Goal: Task Accomplishment & Management: Complete application form

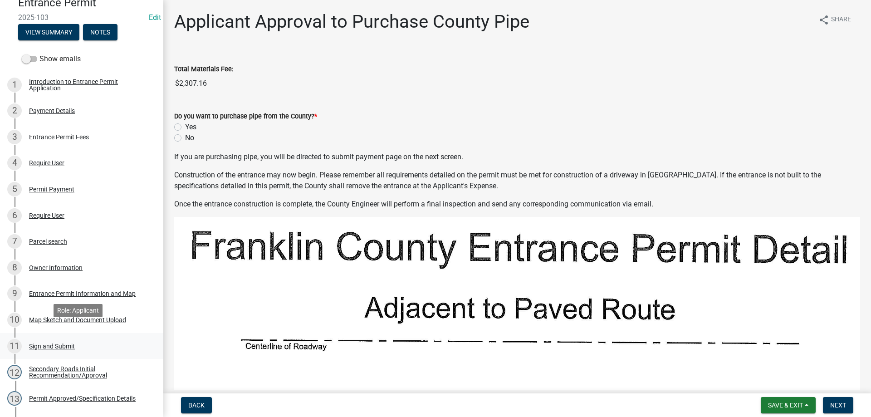
scroll to position [136, 0]
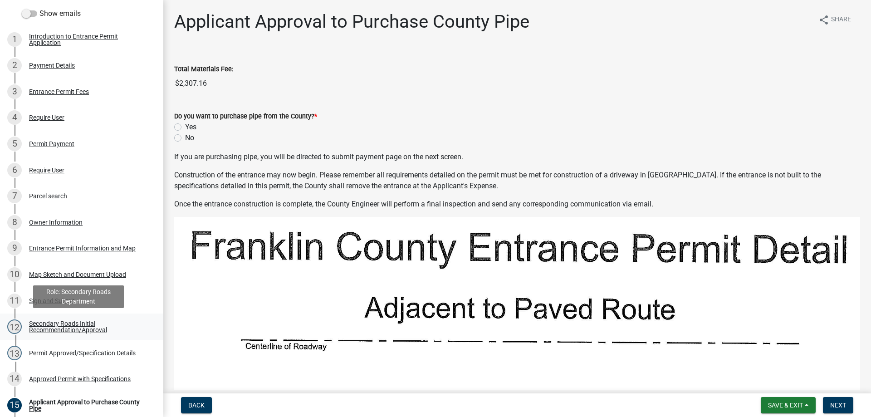
click at [60, 328] on div "Secondary Roads Initial Recommendation/Approval" at bounding box center [89, 326] width 120 height 13
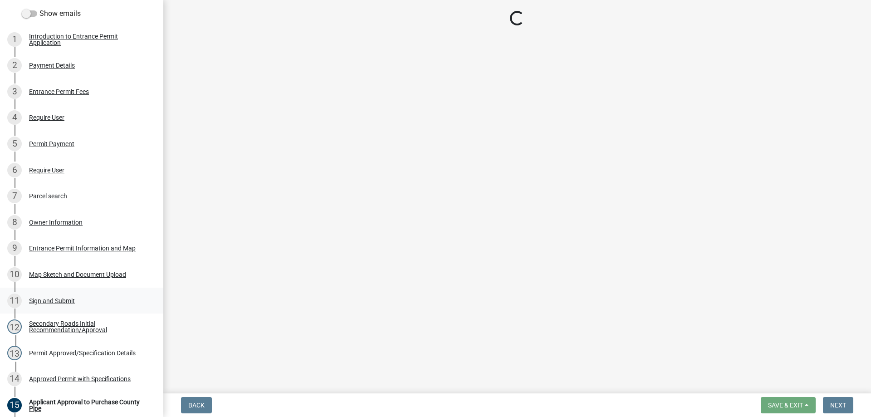
select select "dee517e8-0e62-40b5-bc26-783992f2326f"
select select "5afaf09b-3bdf-4929-aa3d-689357073043"
select select "67b5523f-b695-4451-84c2-e4904f619367"
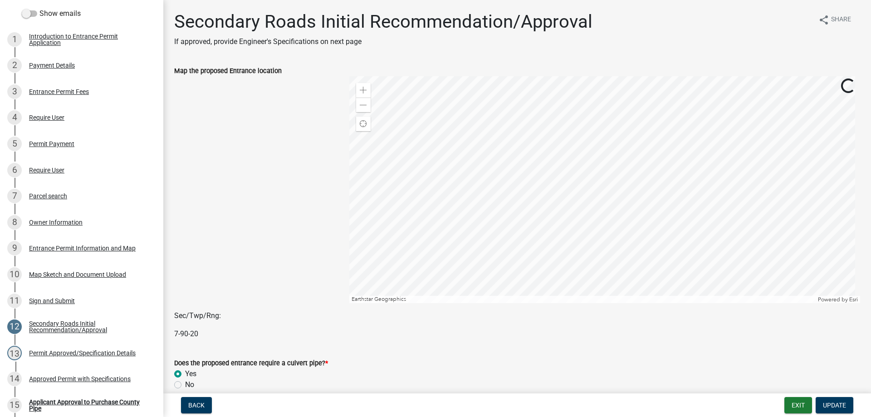
click at [277, 243] on div at bounding box center [254, 189] width 175 height 227
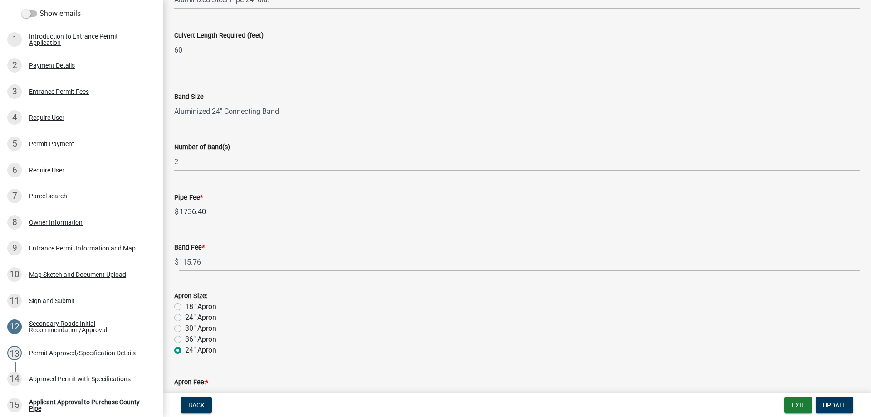
scroll to position [454, 0]
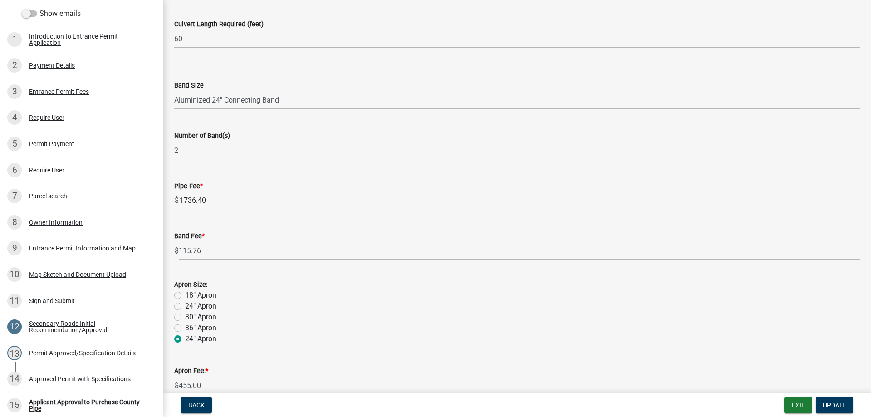
click at [287, 202] on input "1736.40" at bounding box center [520, 201] width 682 height 18
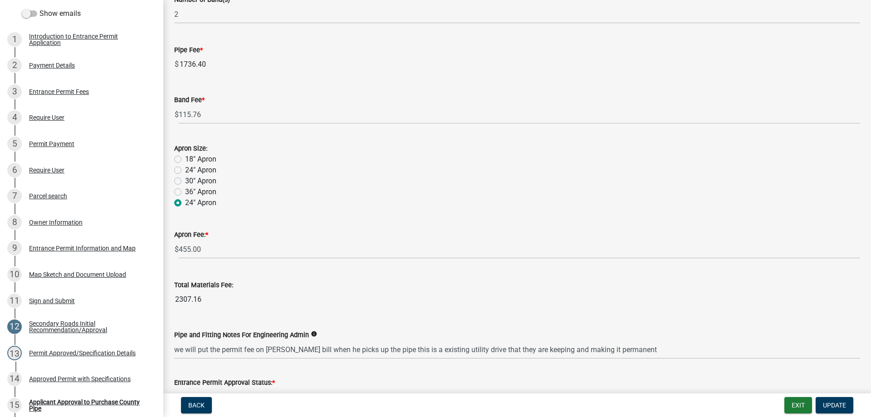
scroll to position [681, 0]
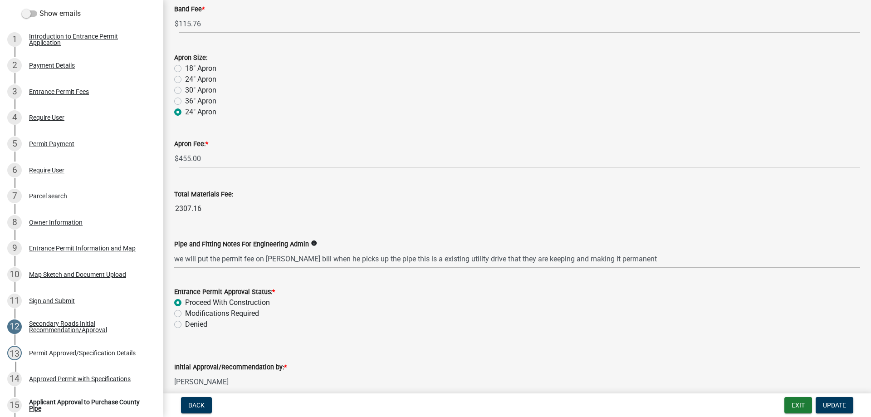
click at [256, 222] on wm-data-entity-input "Total Materials Fee: 2307.16" at bounding box center [517, 201] width 686 height 50
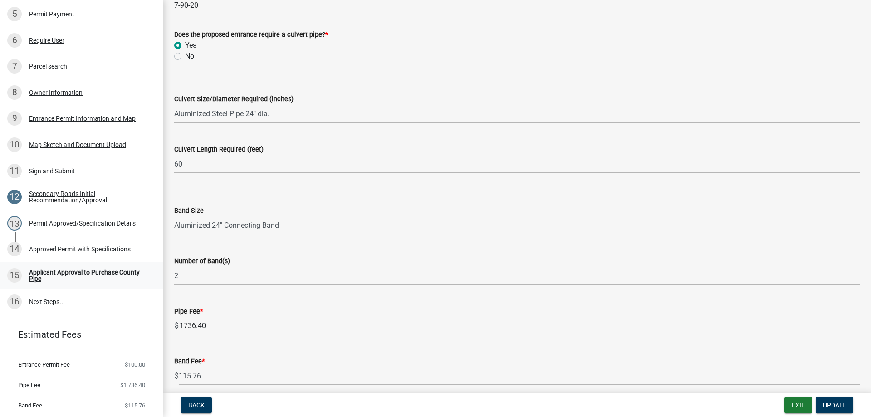
scroll to position [272, 0]
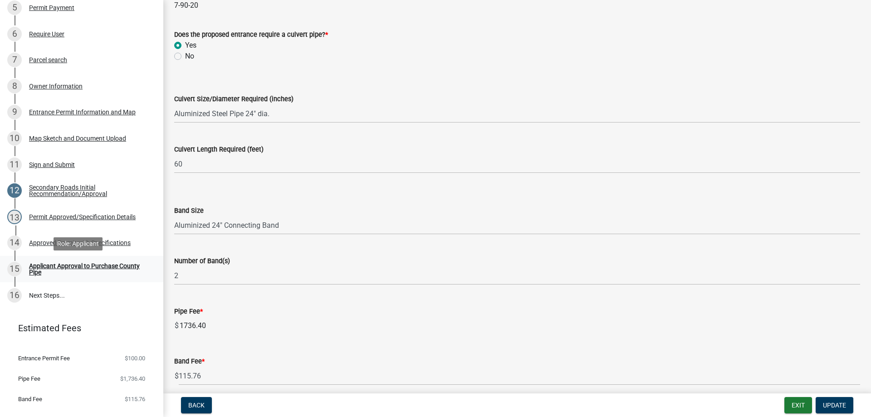
click at [63, 264] on div "Applicant Approval to Purchase County Pipe" at bounding box center [89, 269] width 120 height 13
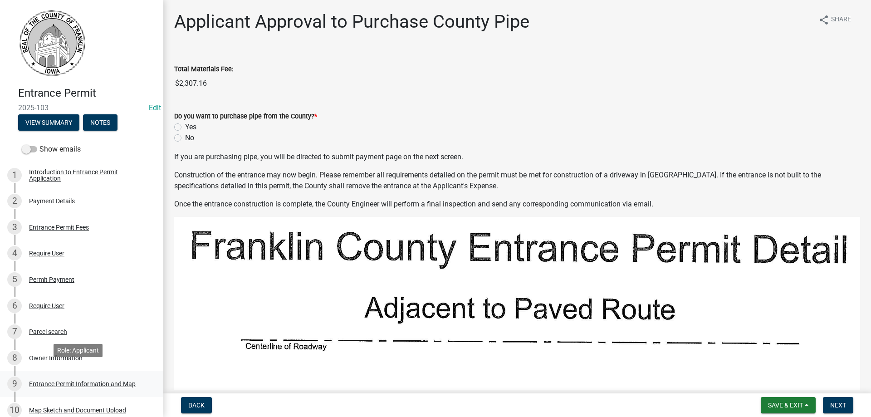
scroll to position [0, 0]
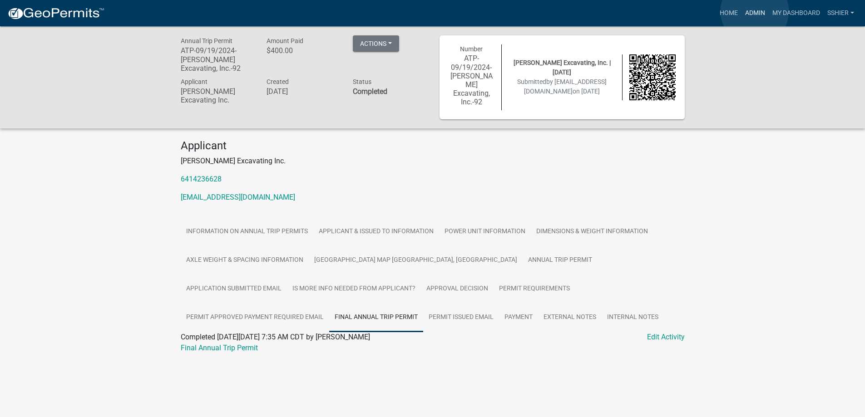
click at [754, 11] on link "Admin" at bounding box center [754, 13] width 27 height 17
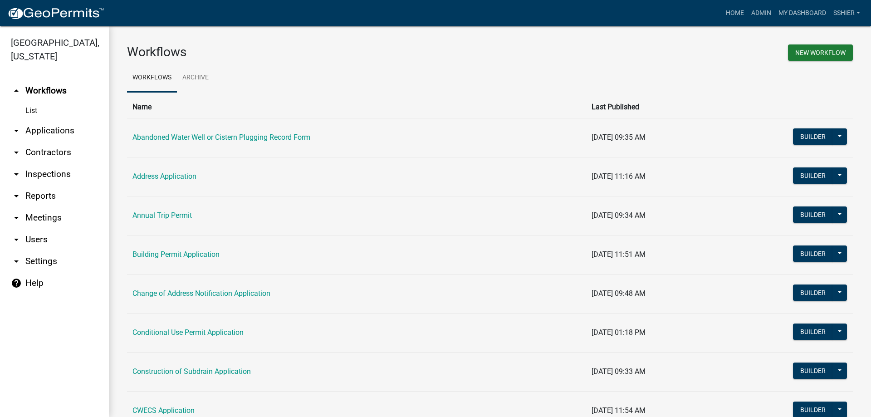
click at [39, 120] on link "arrow_drop_down Applications" at bounding box center [54, 131] width 109 height 22
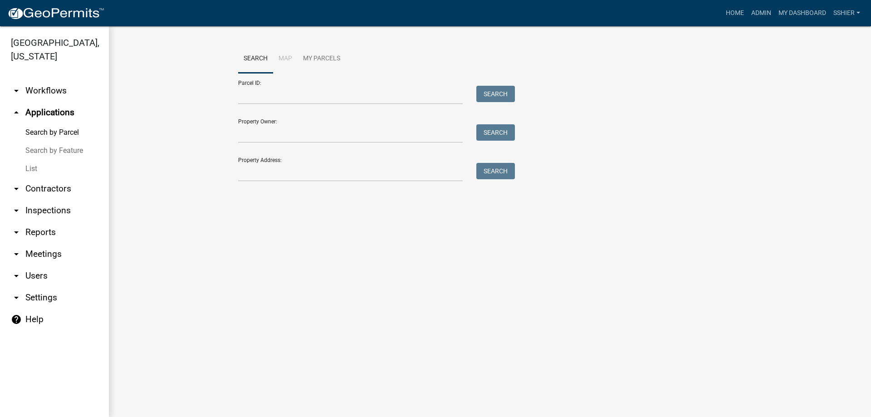
click at [27, 160] on link "List" at bounding box center [54, 169] width 109 height 18
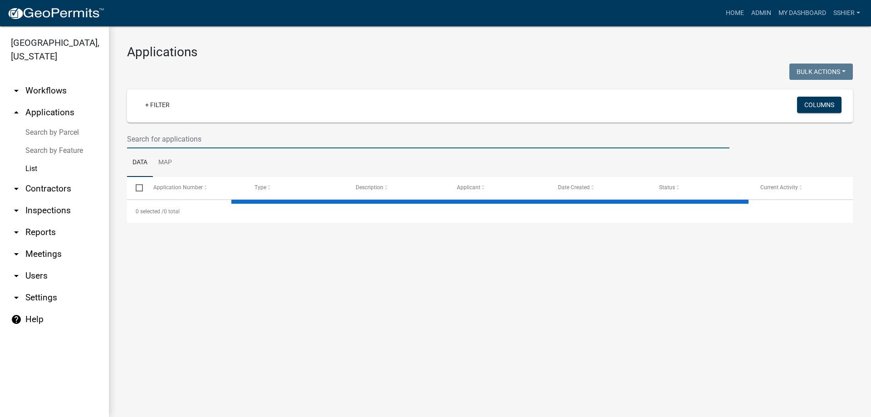
click at [148, 141] on input "text" at bounding box center [428, 139] width 603 height 19
select select "3: 100"
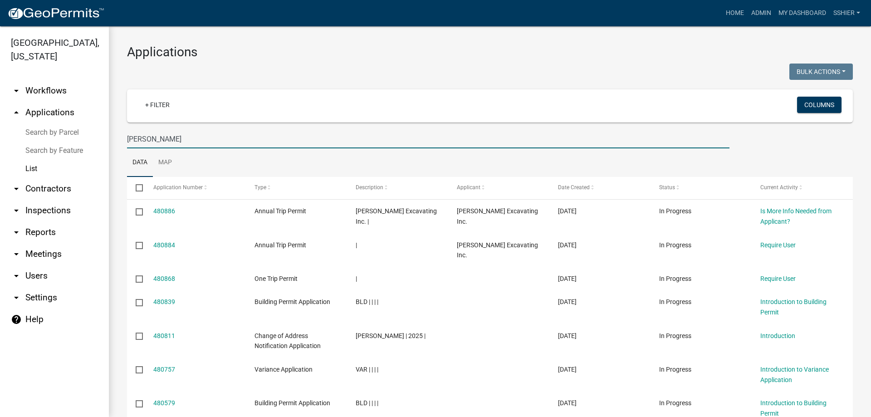
type input "willis"
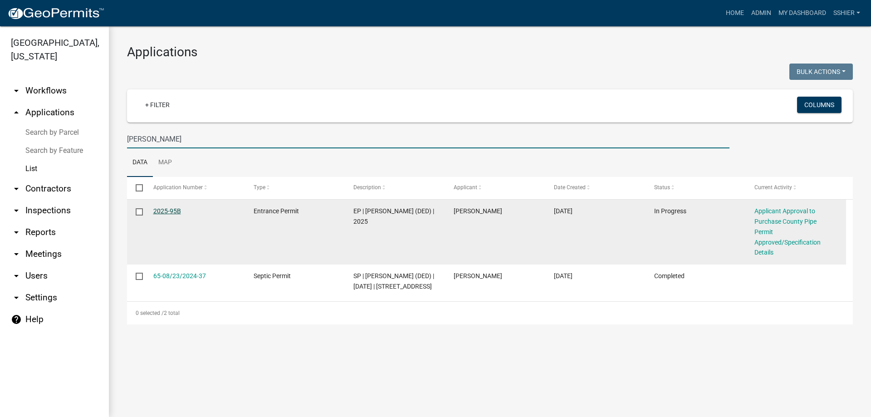
click at [161, 209] on link "2025-95B" at bounding box center [167, 210] width 28 height 7
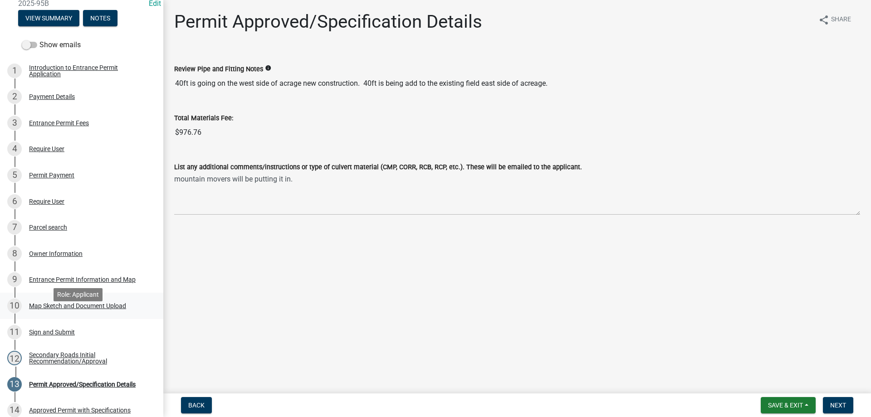
scroll to position [91, 0]
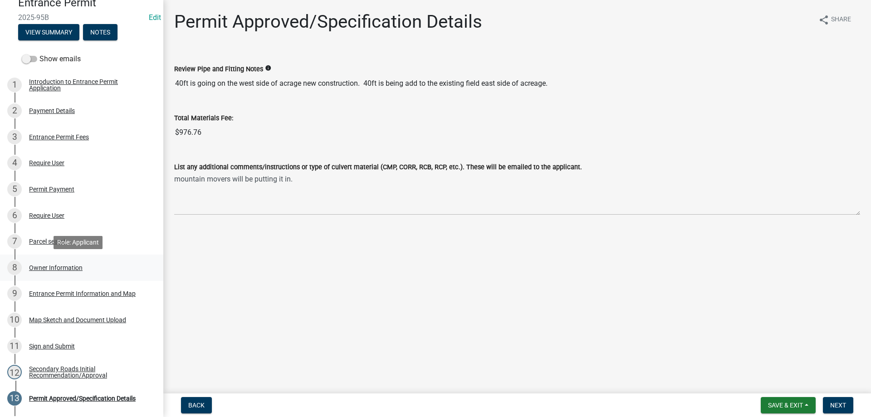
click at [48, 267] on div "Owner Information" at bounding box center [56, 268] width 54 height 6
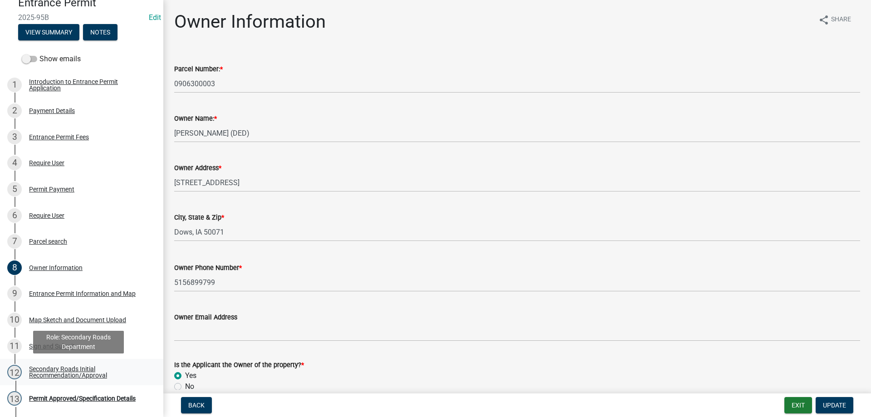
click at [74, 374] on div "Secondary Roads Initial Recommendation/Approval" at bounding box center [89, 372] width 120 height 13
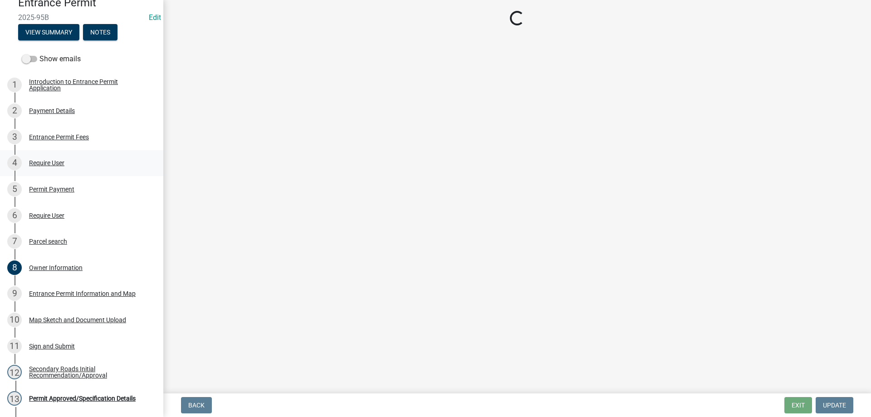
select select "eeee9d6c-fb7c-49be-976e-f114c001b6fa"
select select "30071552-109a-46c1-8d28-3f8ddbfc2ca7"
select select "67b5523f-b695-4451-84c2-e4904f619367"
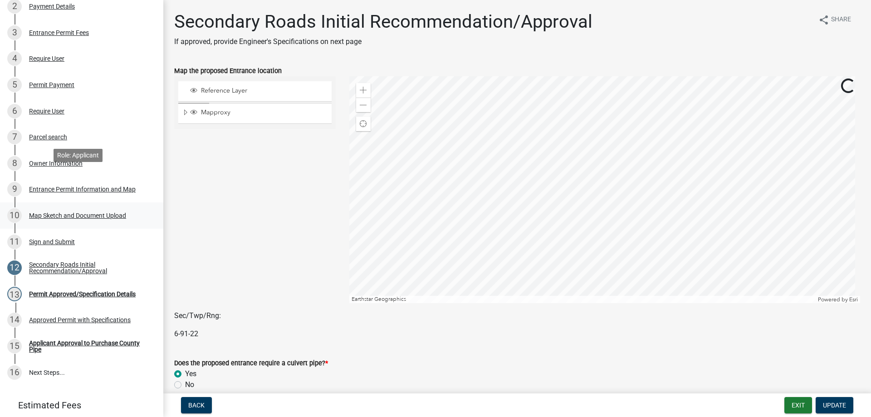
scroll to position [227, 0]
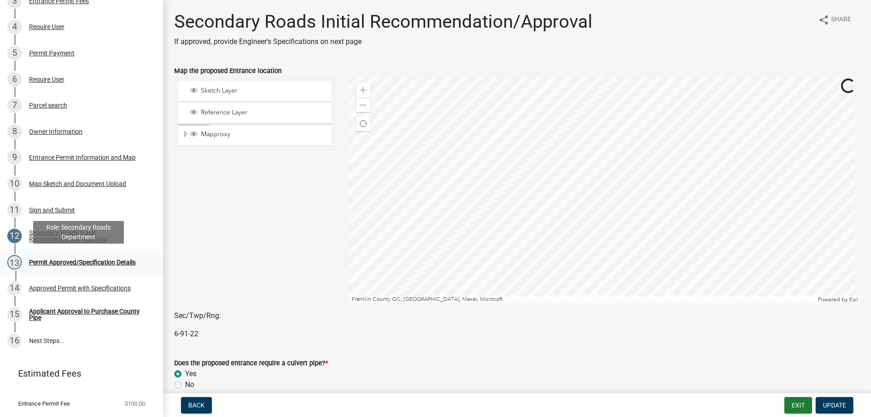
click at [93, 262] on div "Permit Approved/Specification Details" at bounding box center [82, 262] width 107 height 6
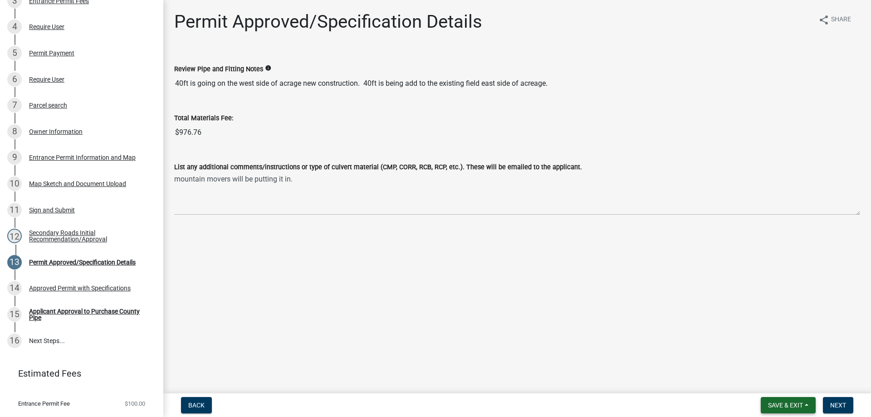
click at [782, 401] on button "Save & Exit" at bounding box center [788, 405] width 55 height 16
click at [766, 380] on button "Save & Exit" at bounding box center [779, 382] width 73 height 22
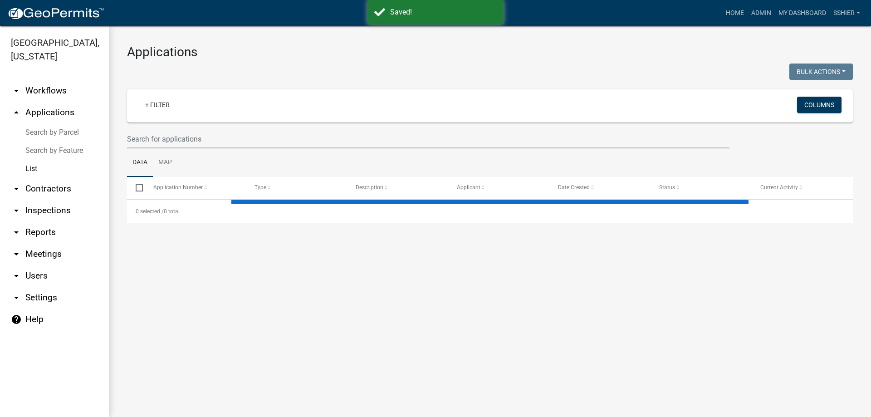
select select "3: 100"
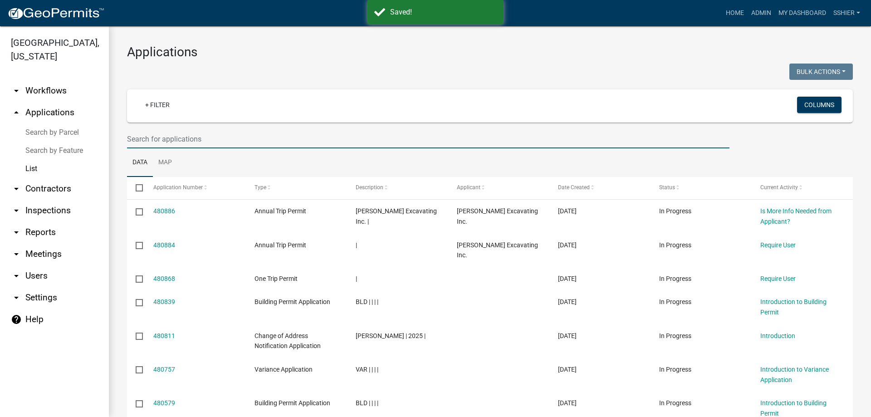
click at [187, 138] on input "text" at bounding box center [428, 139] width 603 height 19
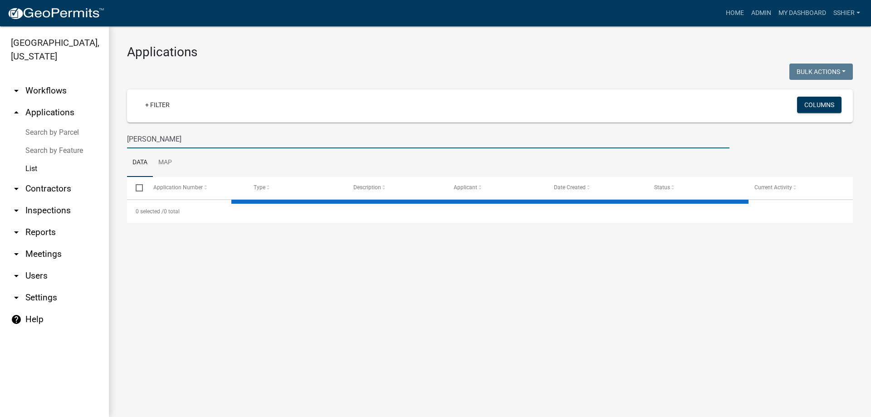
type input "haverkamp"
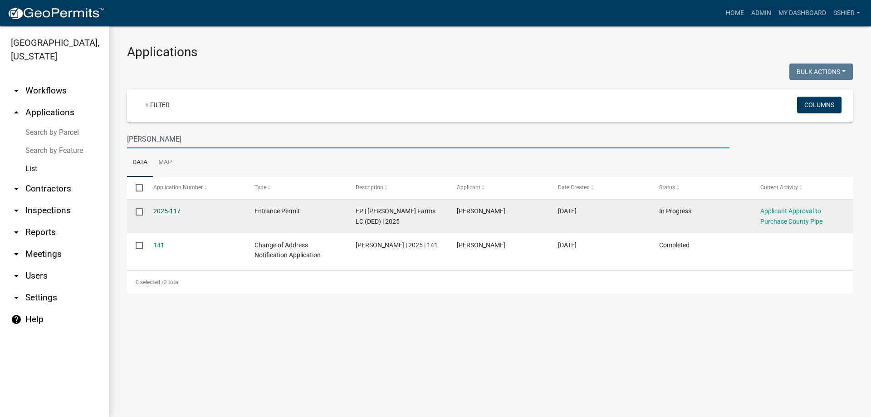
click at [166, 210] on link "2025-117" at bounding box center [166, 210] width 27 height 7
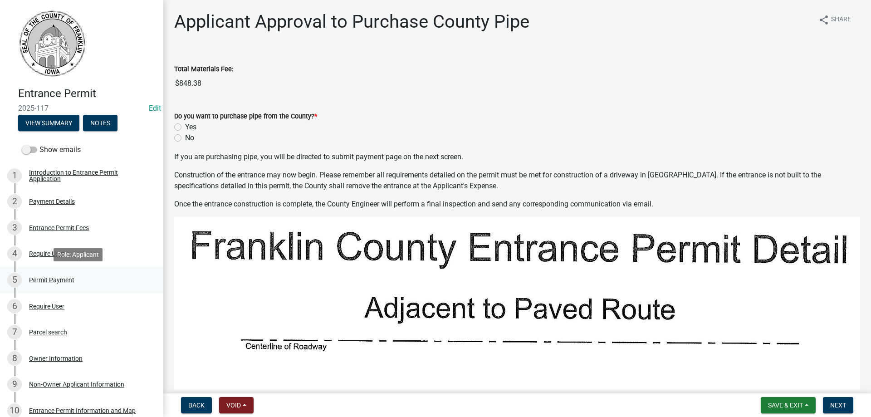
click at [44, 280] on div "Permit Payment" at bounding box center [51, 280] width 45 height 6
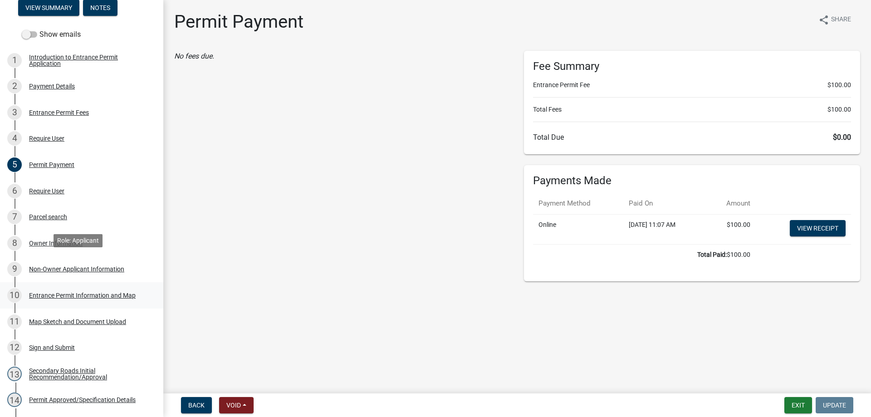
scroll to position [136, 0]
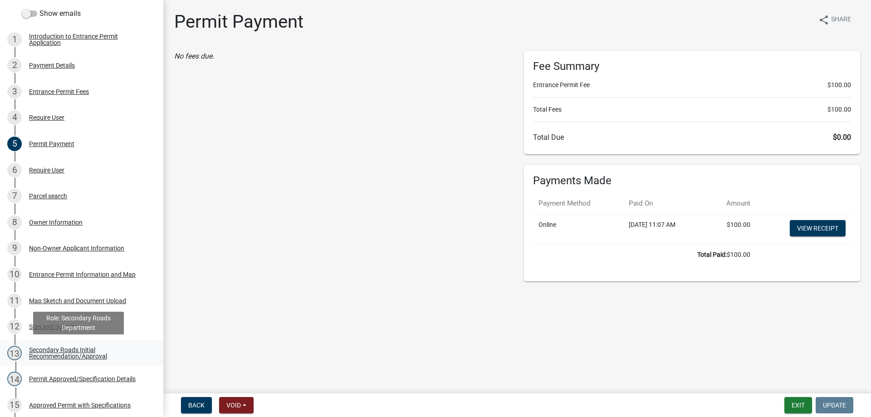
click at [66, 354] on div "Secondary Roads Initial Recommendation/Approval" at bounding box center [89, 353] width 120 height 13
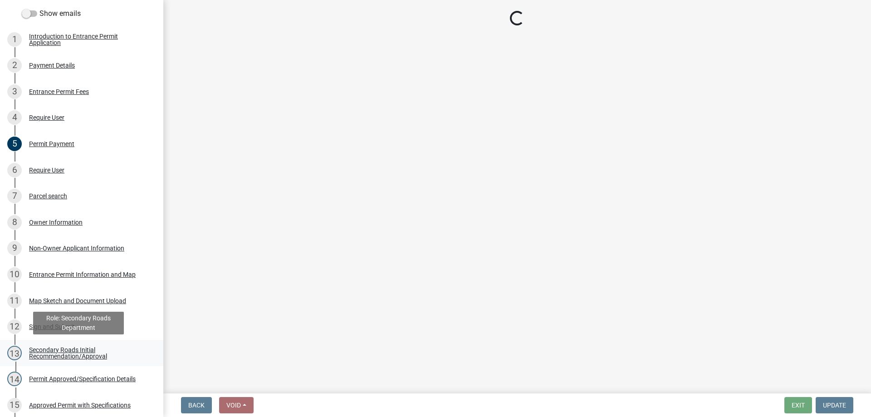
select select "eeee9d6c-fb7c-49be-976e-f114c001b6fa"
select select "30071552-109a-46c1-8d28-3f8ddbfc2ca7"
select select "67b5523f-b695-4451-84c2-e4904f619367"
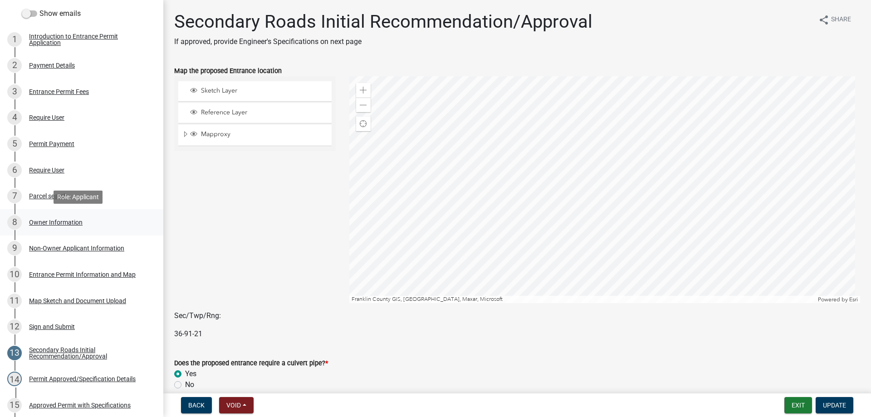
click at [54, 221] on div "Owner Information" at bounding box center [56, 222] width 54 height 6
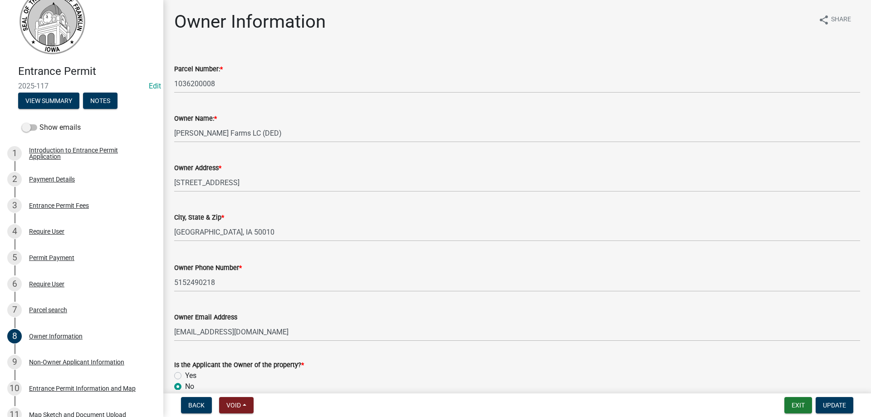
scroll to position [21, 0]
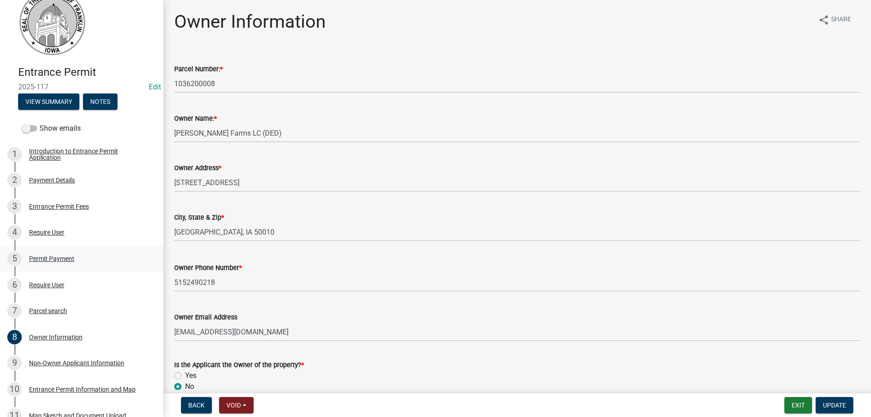
click at [57, 256] on div "Permit Payment" at bounding box center [51, 259] width 45 height 6
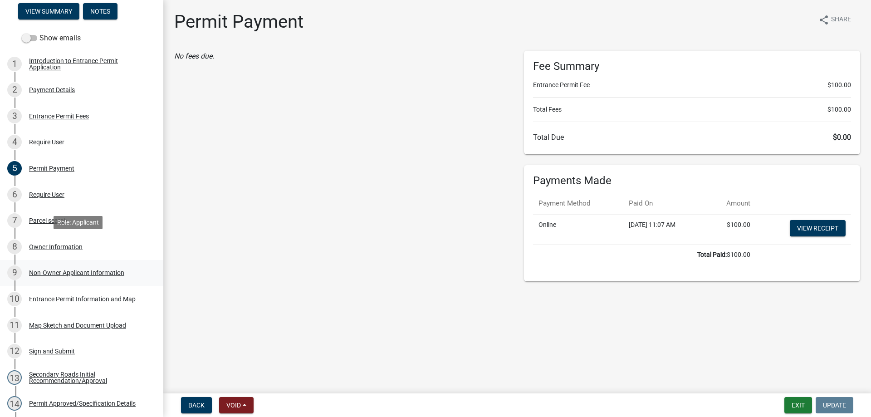
scroll to position [112, 0]
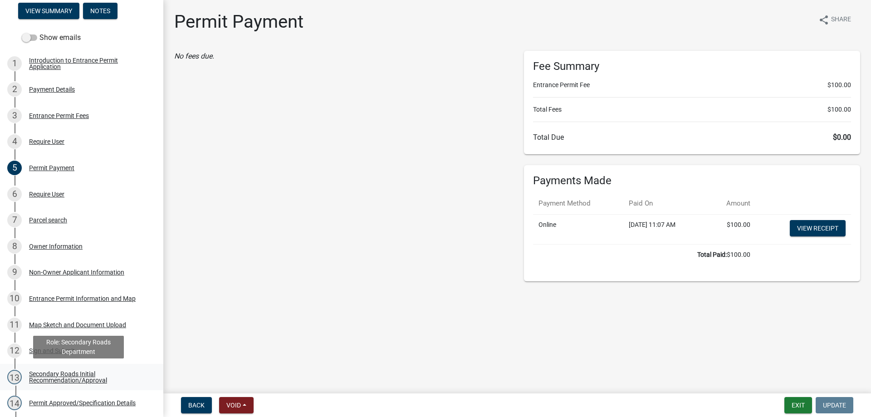
click at [79, 375] on div "Secondary Roads Initial Recommendation/Approval" at bounding box center [89, 377] width 120 height 13
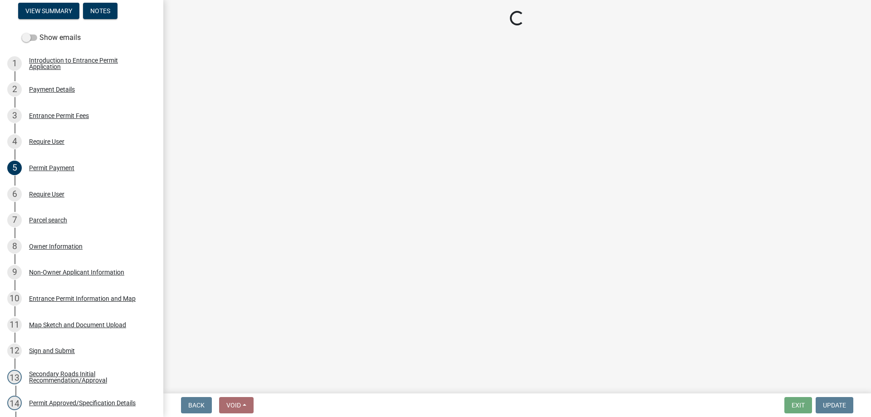
select select "eeee9d6c-fb7c-49be-976e-f114c001b6fa"
select select "30071552-109a-46c1-8d28-3f8ddbfc2ca7"
select select "67b5523f-b695-4451-84c2-e4904f619367"
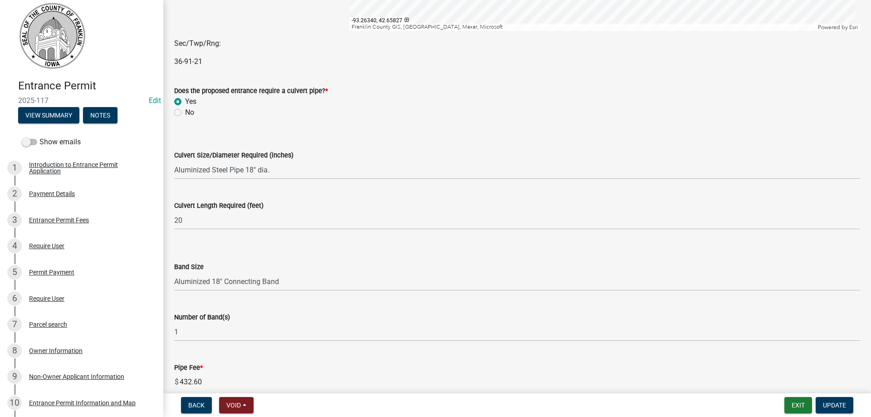
scroll to position [0, 0]
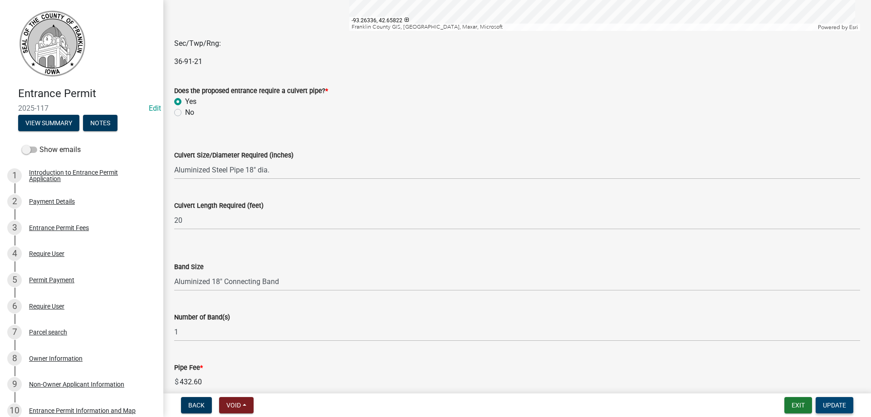
click at [836, 405] on span "Update" at bounding box center [834, 405] width 23 height 7
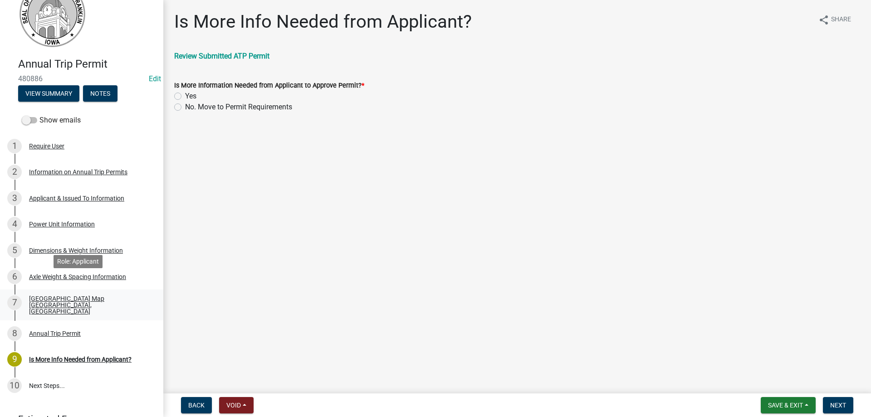
scroll to position [45, 0]
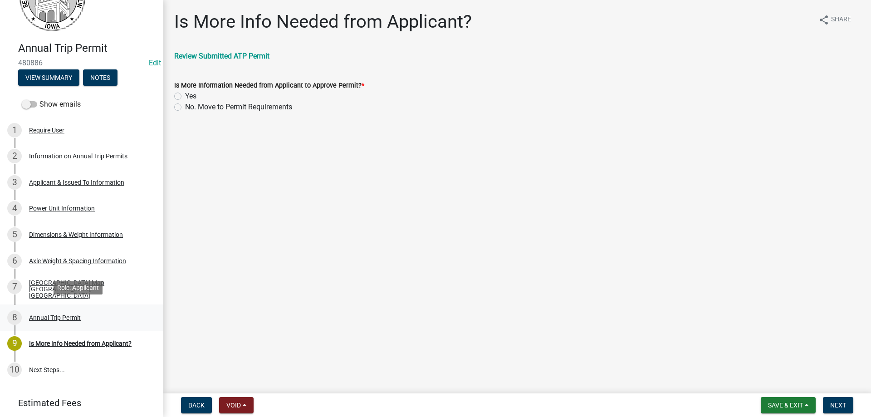
click at [58, 315] on div "Annual Trip Permit" at bounding box center [55, 318] width 52 height 6
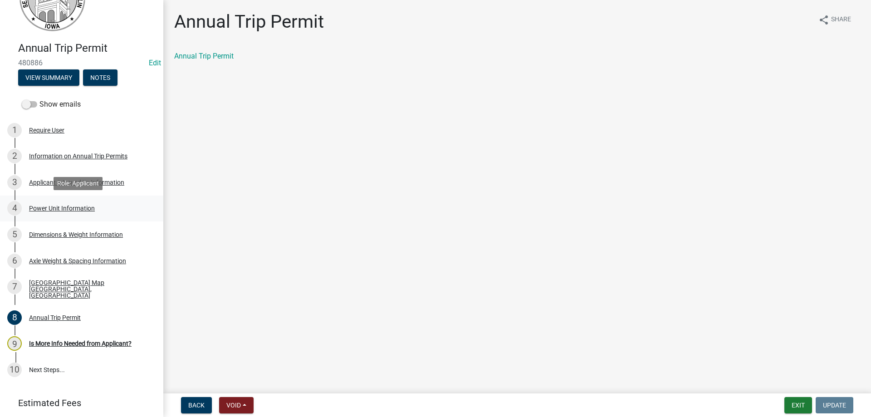
click at [60, 205] on div "Power Unit Information" at bounding box center [62, 208] width 66 height 6
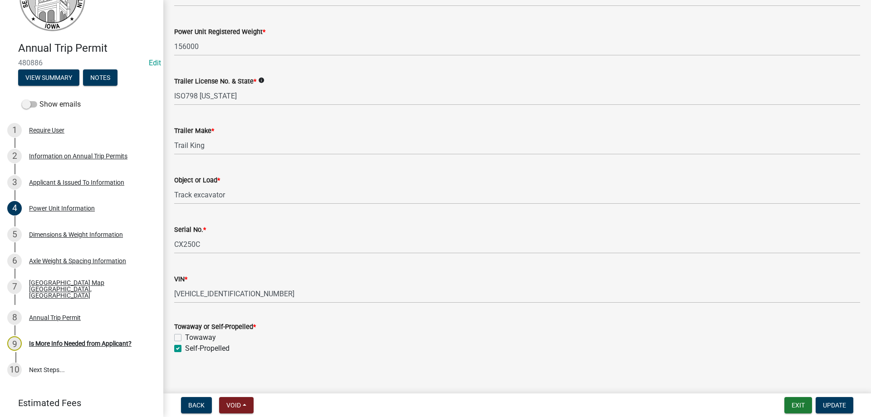
scroll to position [144, 0]
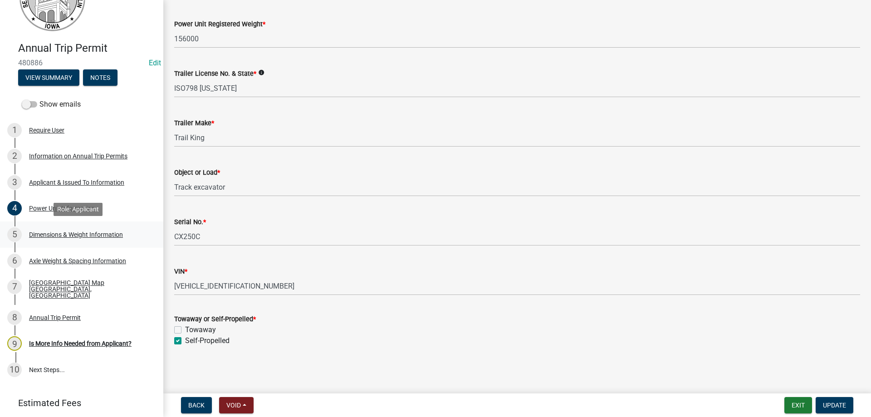
click at [91, 234] on div "Dimensions & Weight Information" at bounding box center [76, 234] width 94 height 6
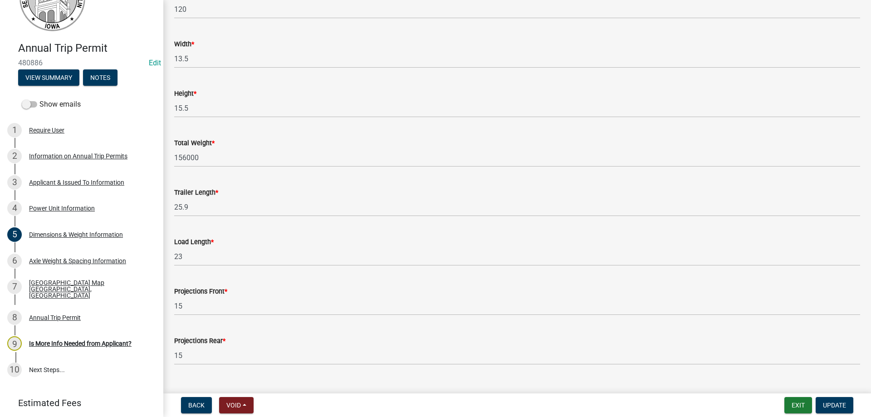
scroll to position [92, 0]
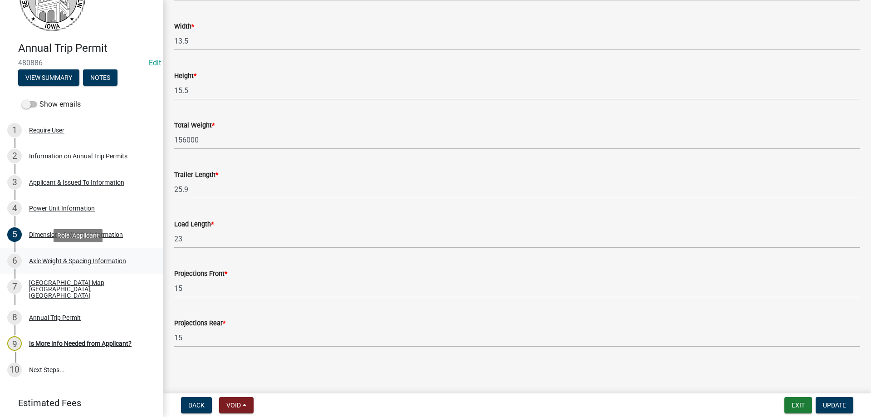
click at [74, 261] on div "Axle Weight & Spacing Information" at bounding box center [77, 261] width 97 height 6
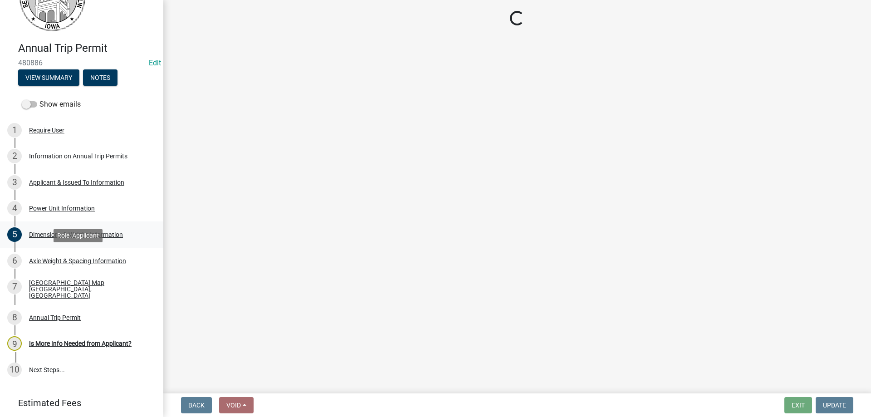
scroll to position [0, 0]
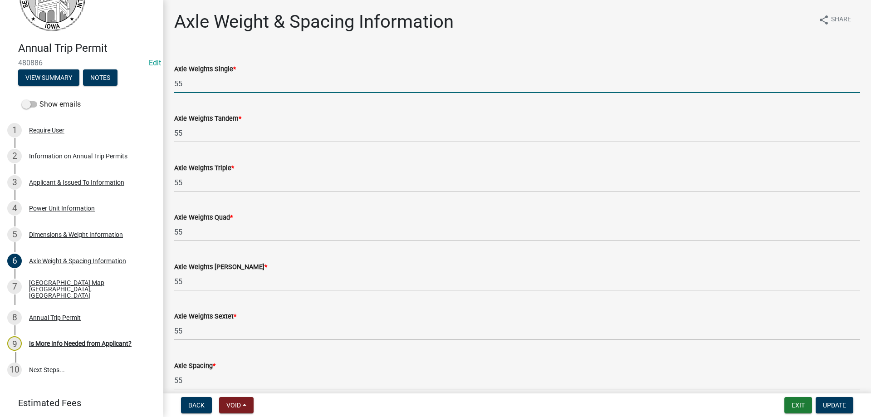
click at [180, 83] on input "55" at bounding box center [517, 83] width 686 height 19
type input "20"
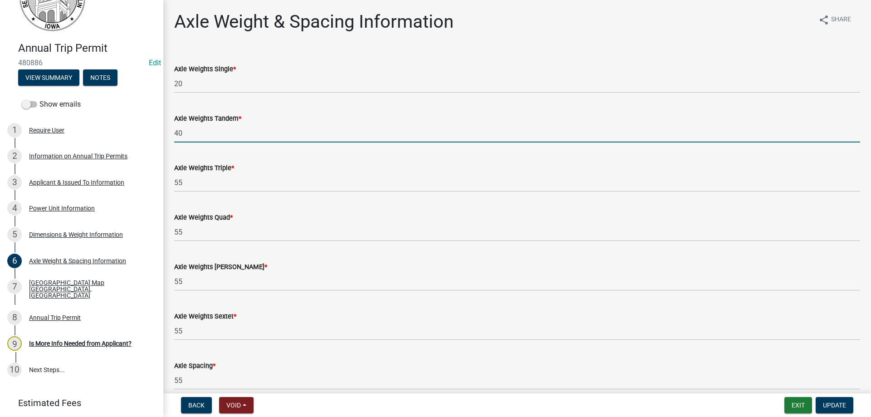
type input "40"
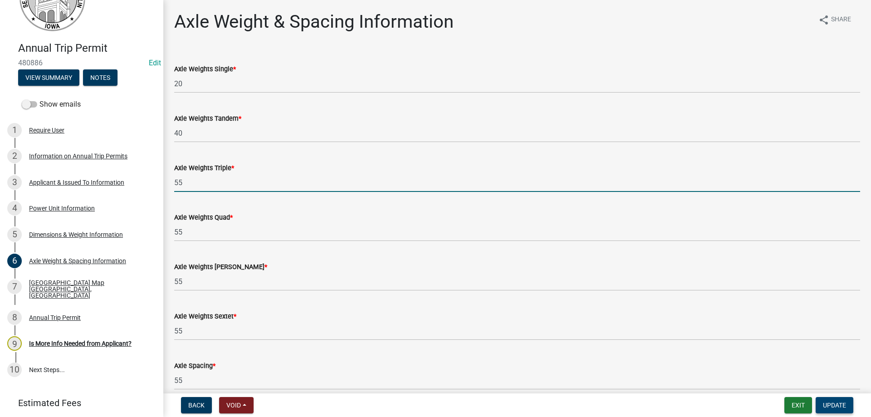
click at [840, 407] on span "Update" at bounding box center [834, 405] width 23 height 7
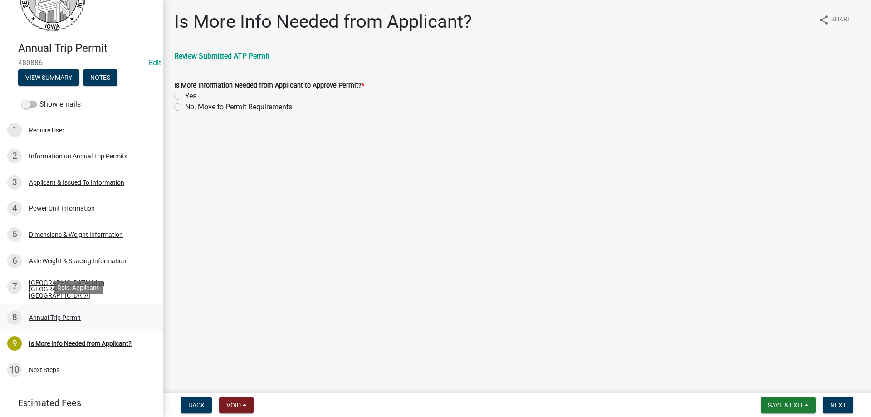
click at [63, 315] on div "Annual Trip Permit" at bounding box center [55, 318] width 52 height 6
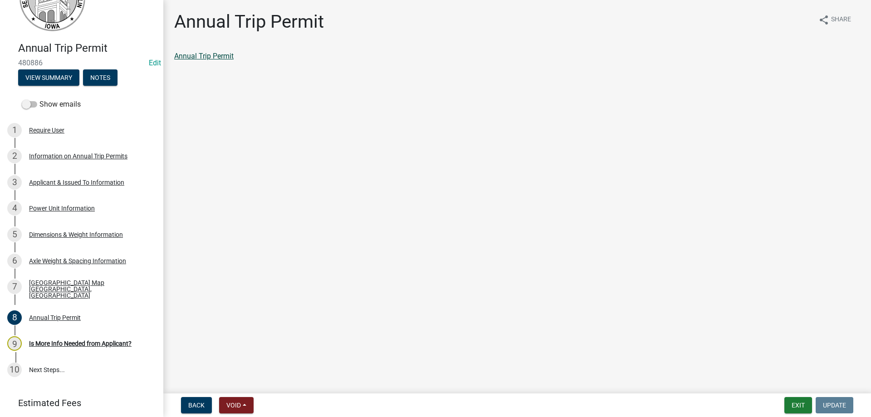
click at [208, 55] on link "Annual Trip Permit" at bounding box center [203, 56] width 59 height 9
click at [66, 340] on div "Is More Info Needed from Applicant?" at bounding box center [80, 343] width 103 height 6
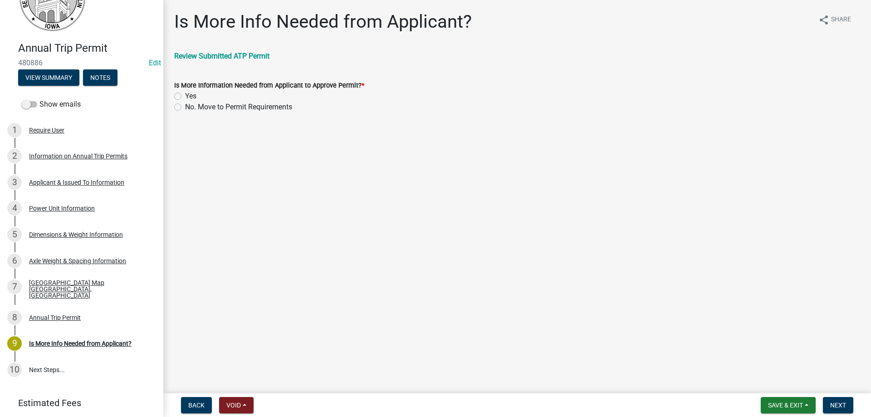
click at [185, 105] on label "No. Move to Permit Requirements" at bounding box center [238, 107] width 107 height 11
click at [185, 105] on input "No. Move to Permit Requirements" at bounding box center [188, 105] width 6 height 6
radio input "true"
click at [839, 402] on span "Next" at bounding box center [839, 405] width 16 height 7
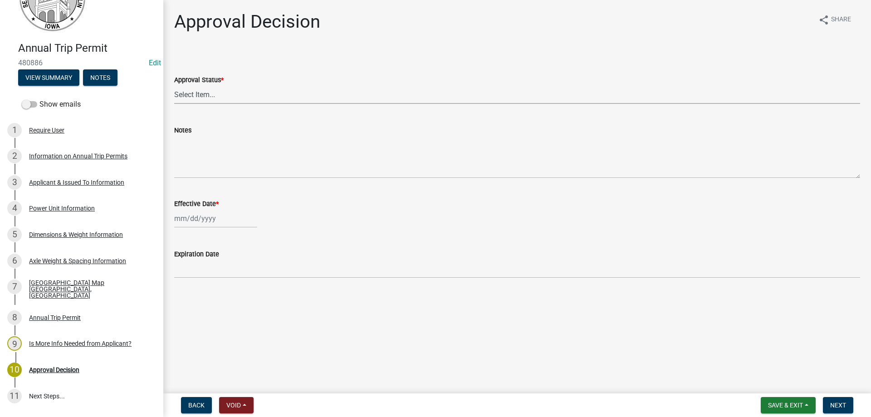
click at [193, 99] on select "Select Item... Approved Denied" at bounding box center [517, 94] width 686 height 19
click at [174, 85] on select "Select Item... Approved Denied" at bounding box center [517, 94] width 686 height 19
select select "8c6c25e9-9d4c-4273-8cab-99342f13476a"
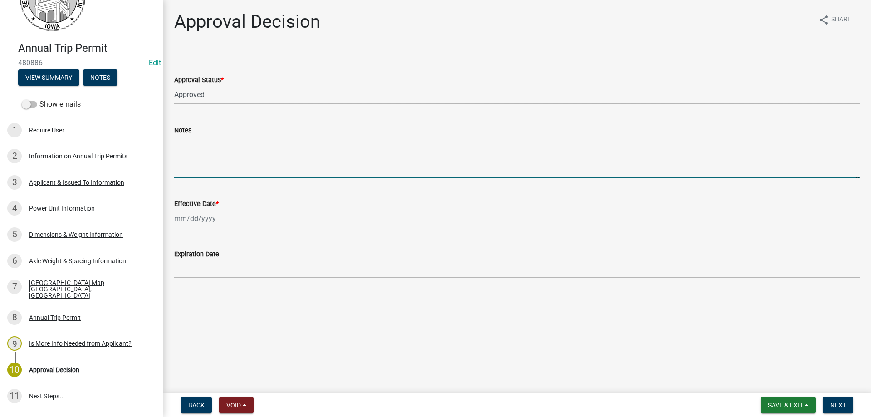
click at [197, 150] on textarea "Notes" at bounding box center [517, 157] width 686 height 43
type textarea "NO POSTED BRIDGES WITHOUT PRIOR APPROVAL"
click at [178, 224] on div at bounding box center [215, 218] width 83 height 19
select select "9"
select select "2025"
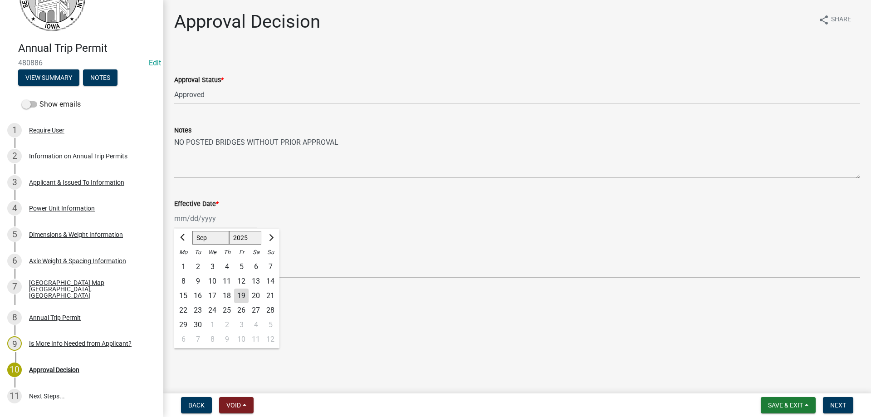
click at [244, 292] on div "19" at bounding box center [241, 296] width 15 height 15
type input "09/19/2025"
click at [841, 403] on span "Next" at bounding box center [839, 405] width 16 height 7
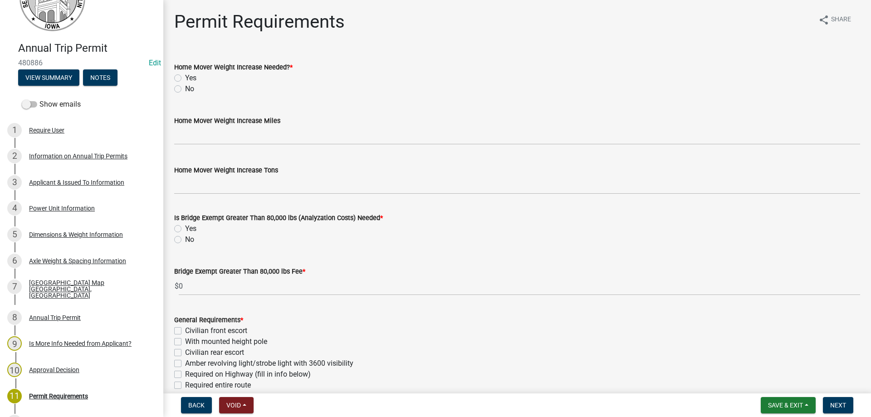
click at [185, 89] on label "No" at bounding box center [189, 89] width 9 height 11
click at [185, 89] on input "No" at bounding box center [188, 87] width 6 height 6
radio input "true"
click at [185, 240] on label "No" at bounding box center [189, 239] width 9 height 11
click at [185, 240] on input "No" at bounding box center [188, 237] width 6 height 6
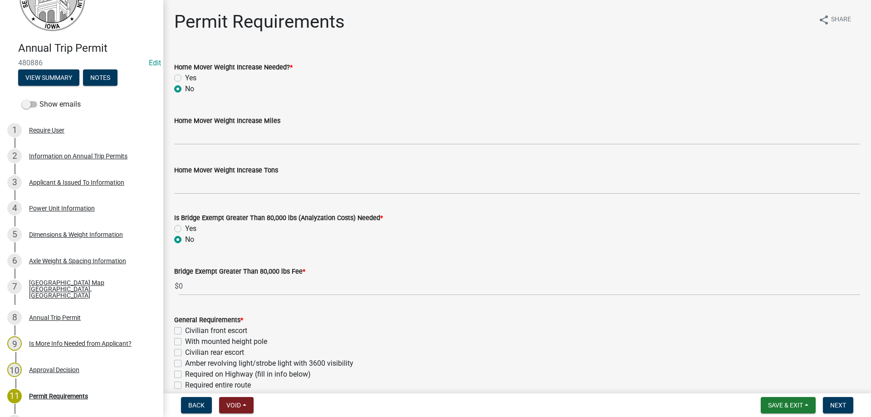
radio input "true"
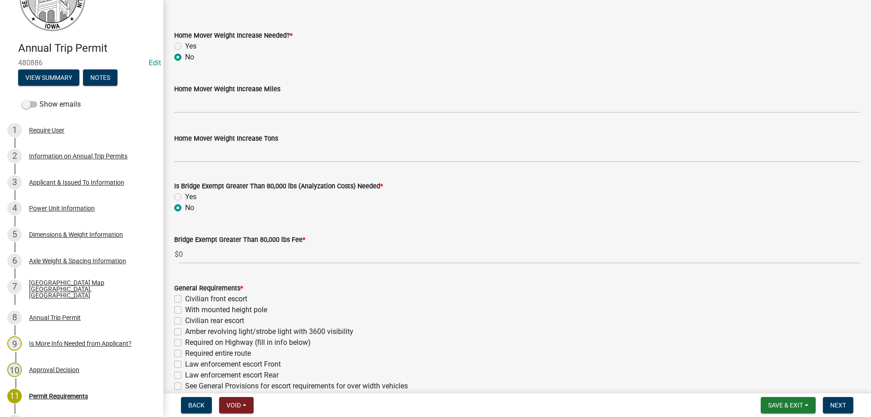
scroll to position [45, 0]
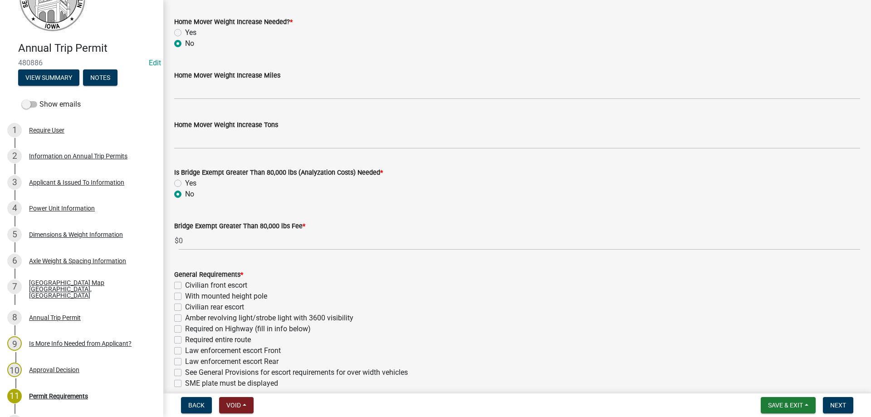
click at [185, 296] on label "With mounted height pole" at bounding box center [226, 296] width 82 height 11
click at [185, 296] on input "With mounted height pole" at bounding box center [188, 294] width 6 height 6
checkbox input "true"
checkbox input "false"
checkbox input "true"
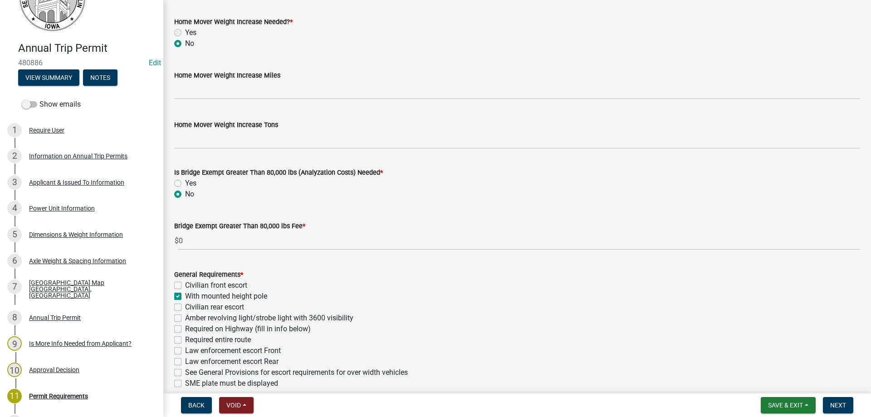
checkbox input "false"
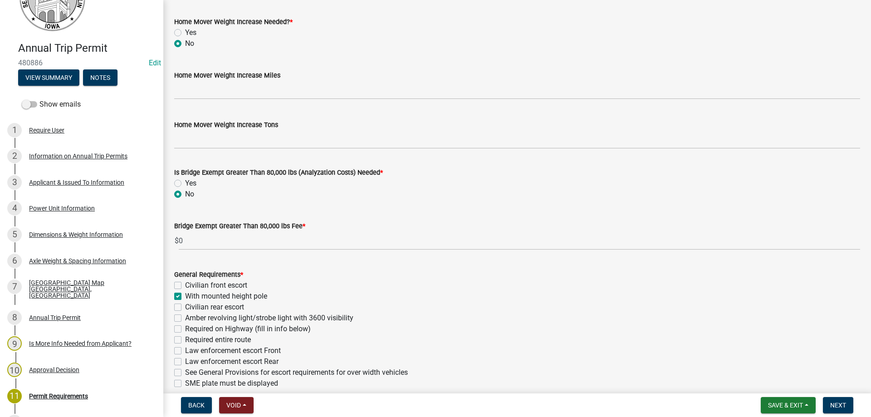
checkbox input "false"
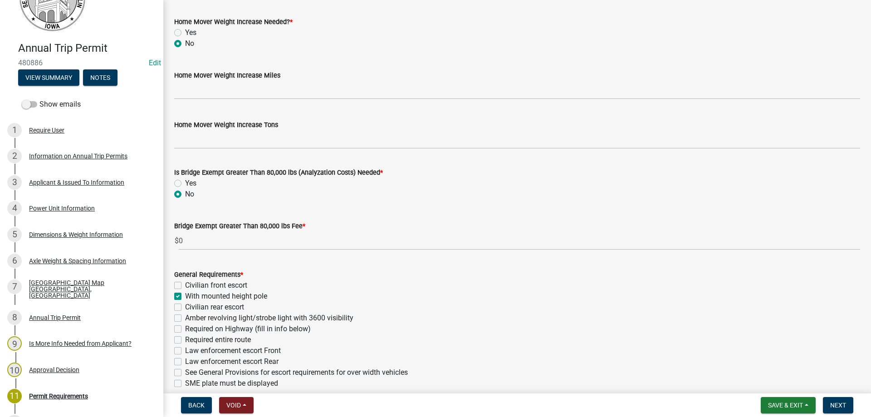
checkbox input "false"
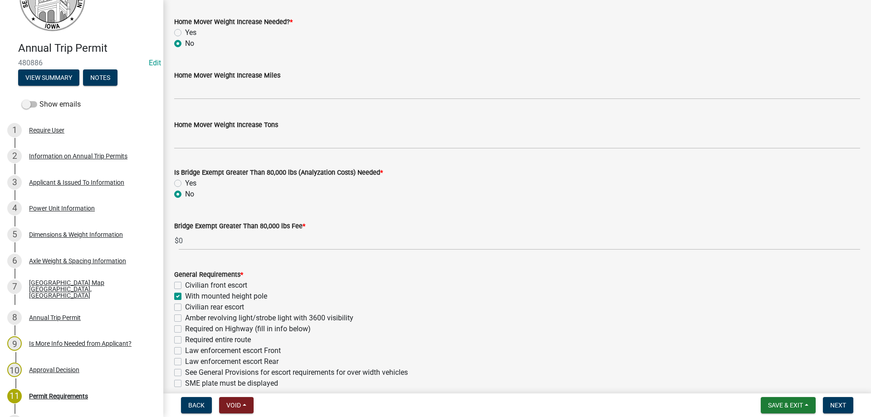
click at [185, 320] on label "Amber revolving light/strobe light with 3600 visibility" at bounding box center [269, 318] width 168 height 11
click at [185, 319] on input "Amber revolving light/strobe light with 3600 visibility" at bounding box center [188, 316] width 6 height 6
checkbox input "true"
checkbox input "false"
checkbox input "true"
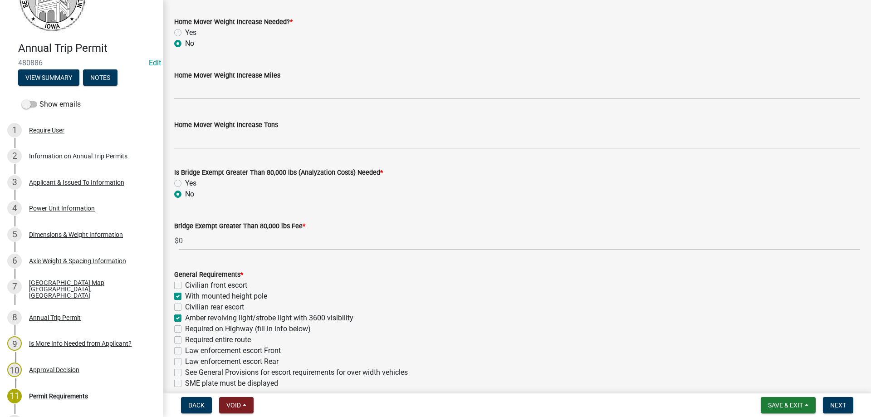
checkbox input "false"
checkbox input "true"
checkbox input "false"
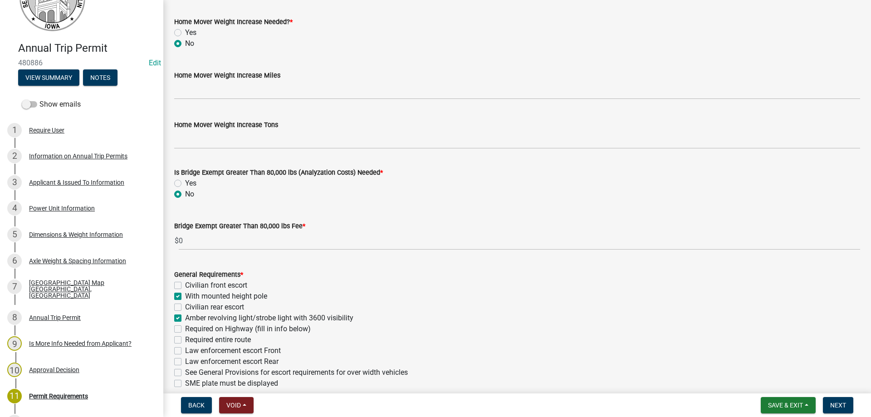
checkbox input "false"
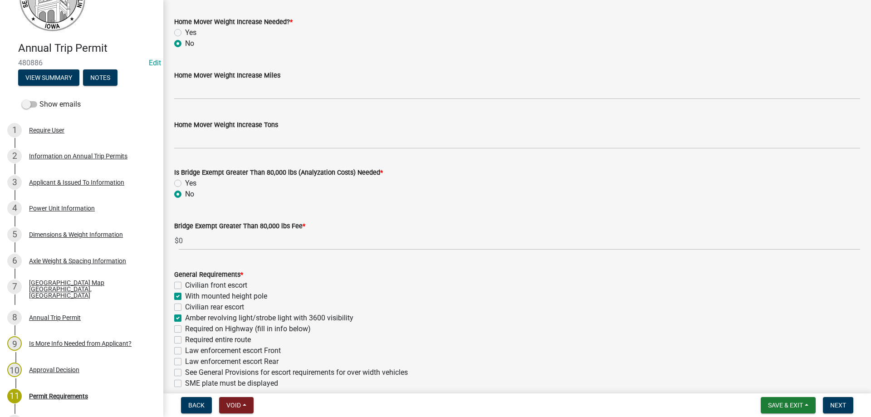
checkbox input "false"
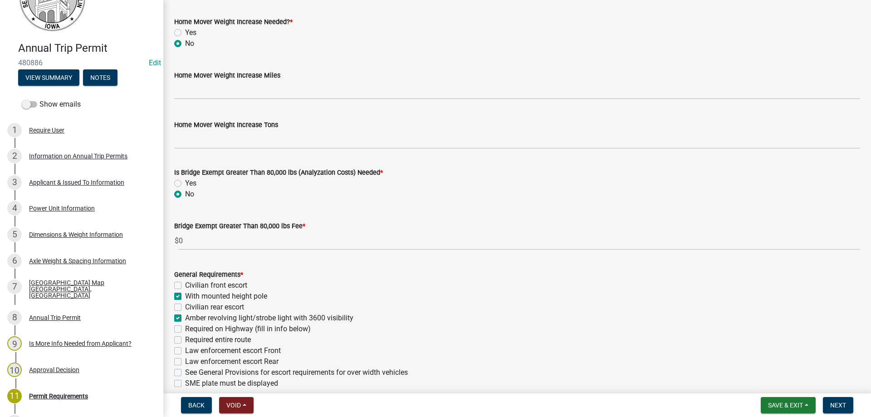
click at [185, 373] on label "See General Provisions for escort requirements for over width vehicles" at bounding box center [296, 372] width 223 height 11
click at [185, 373] on input "See General Provisions for escort requirements for over width vehicles" at bounding box center [188, 370] width 6 height 6
checkbox input "true"
checkbox input "false"
checkbox input "true"
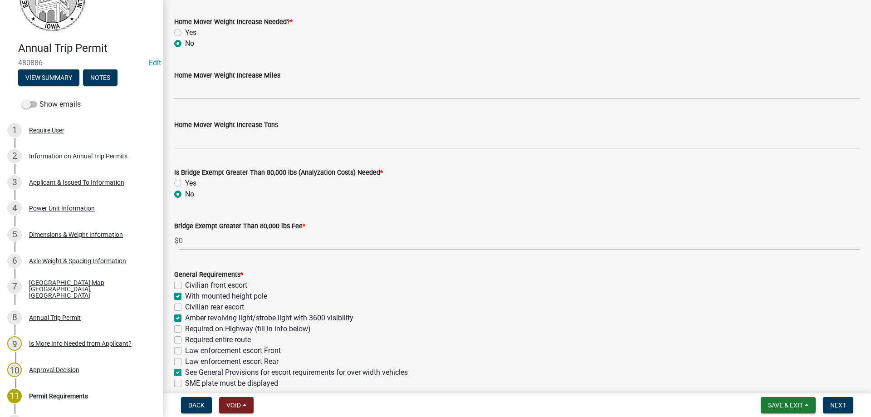
checkbox input "false"
checkbox input "true"
checkbox input "false"
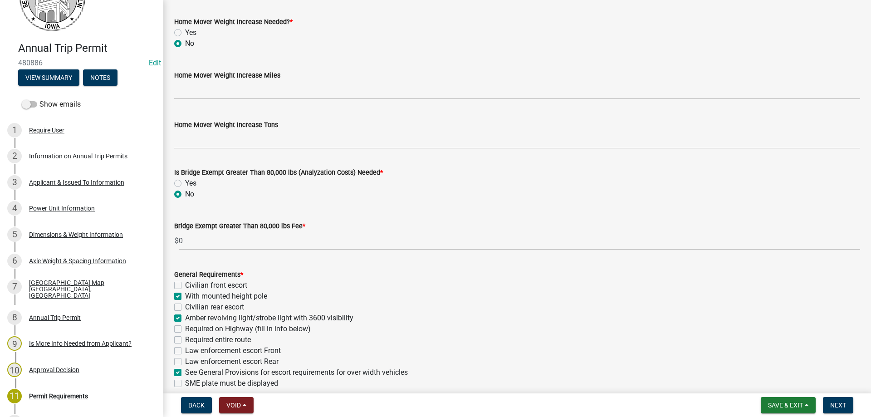
checkbox input "false"
checkbox input "true"
checkbox input "false"
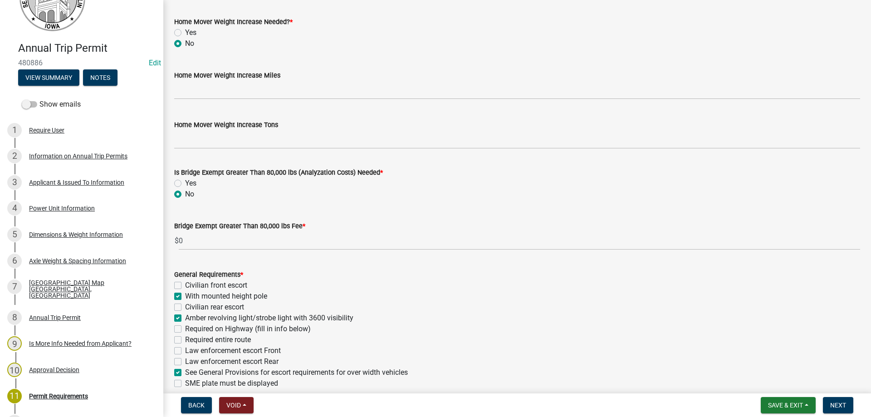
checkbox input "false"
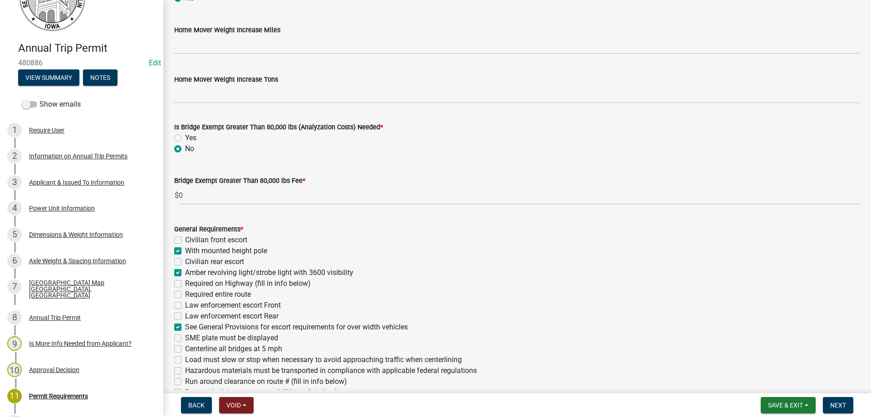
scroll to position [136, 0]
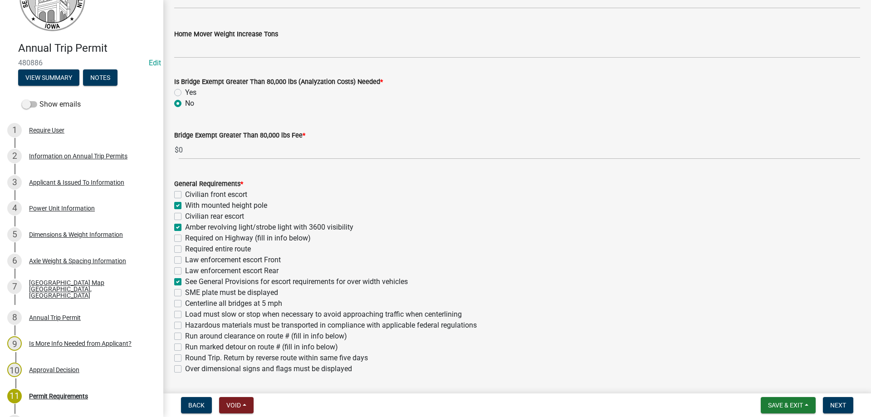
click at [185, 325] on label "Hazardous materials must be transported in compliance with applicable federal r…" at bounding box center [331, 325] width 292 height 11
click at [185, 325] on input "Hazardous materials must be transported in compliance with applicable federal r…" at bounding box center [188, 323] width 6 height 6
checkbox input "true"
checkbox input "false"
checkbox input "true"
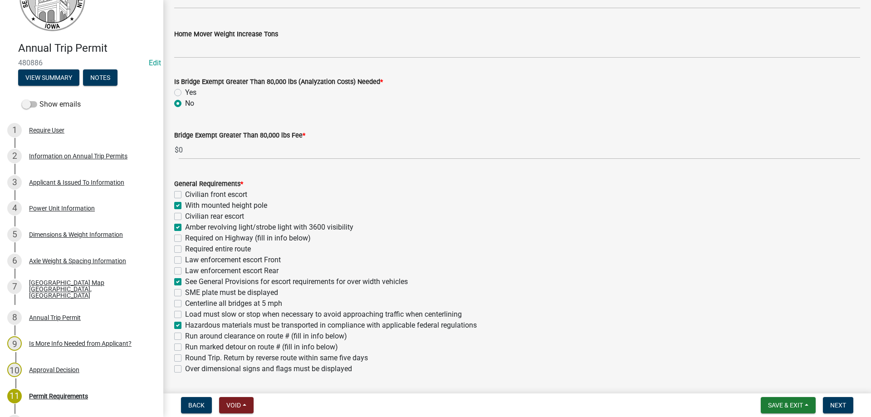
checkbox input "false"
checkbox input "true"
checkbox input "false"
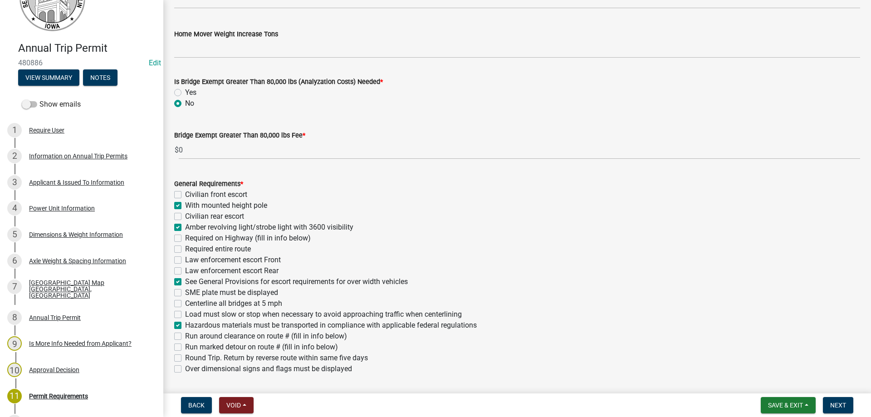
checkbox input "false"
checkbox input "true"
checkbox input "false"
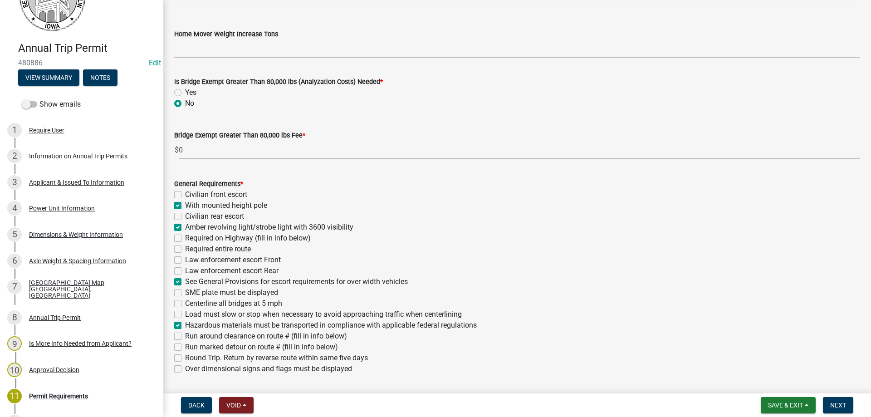
checkbox input "true"
checkbox input "false"
click at [185, 371] on label "Over dimensional signs and flags must be displayed" at bounding box center [268, 369] width 167 height 11
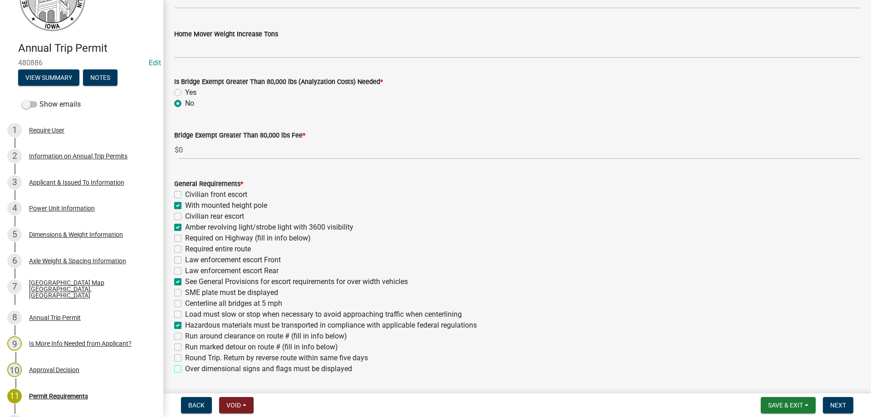
click at [185, 369] on input "Over dimensional signs and flags must be displayed" at bounding box center [188, 367] width 6 height 6
checkbox input "true"
checkbox input "false"
checkbox input "true"
checkbox input "false"
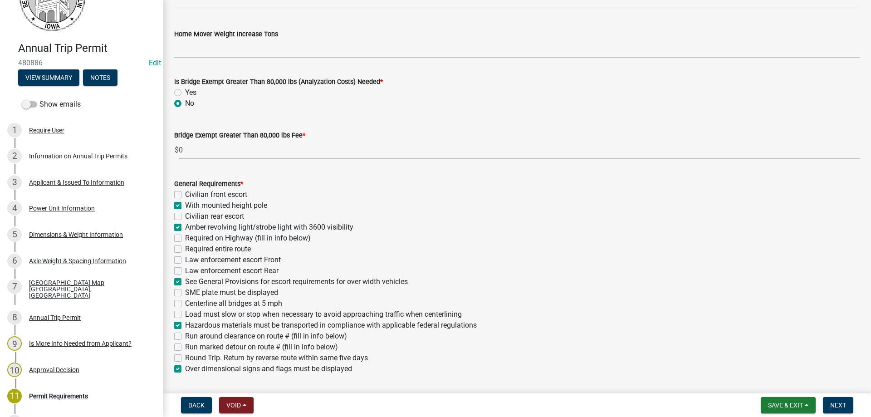
checkbox input "true"
checkbox input "false"
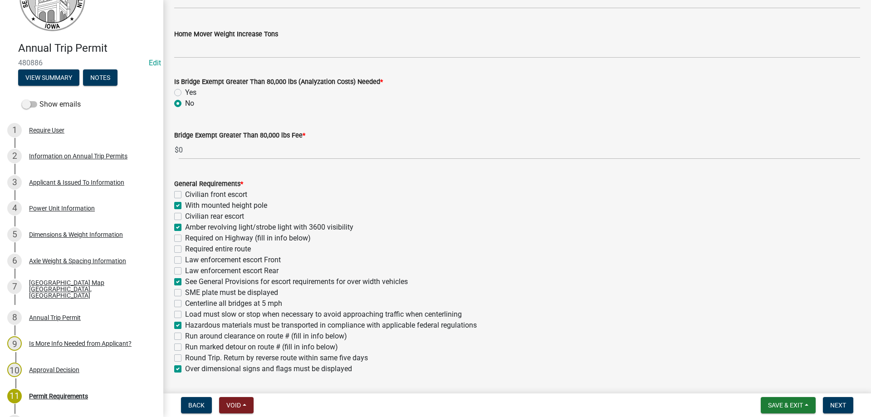
checkbox input "true"
checkbox input "false"
checkbox input "true"
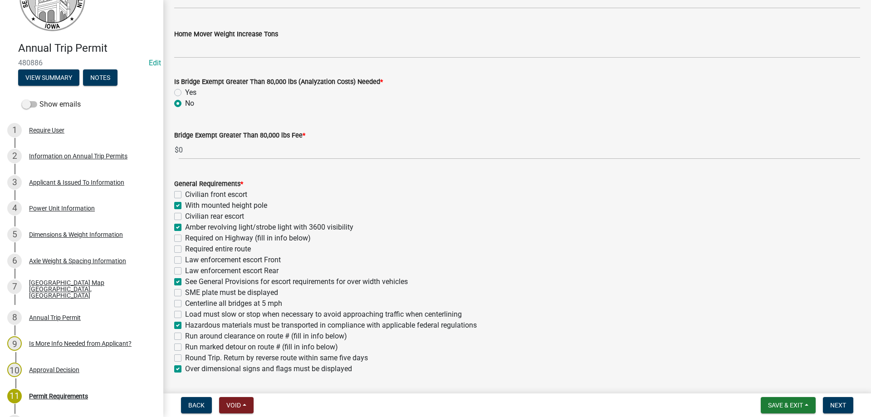
checkbox input "false"
checkbox input "true"
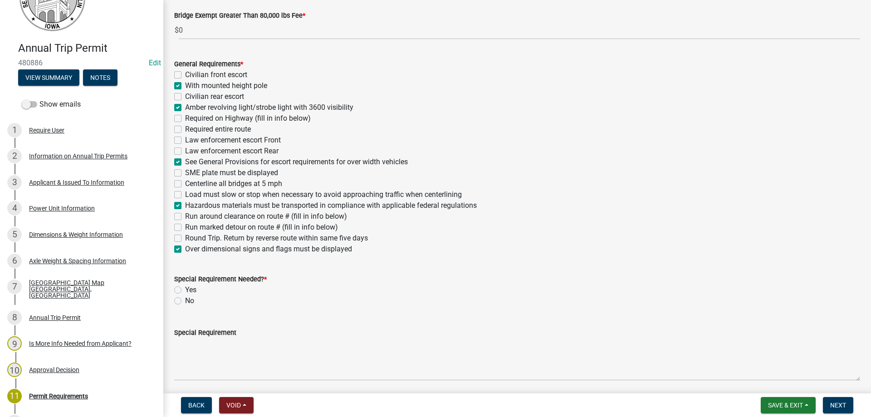
scroll to position [272, 0]
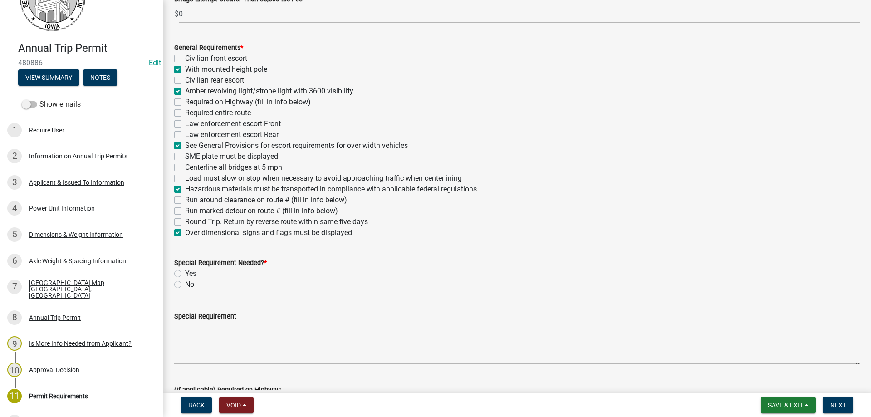
click at [185, 272] on label "Yes" at bounding box center [190, 273] width 11 height 11
click at [185, 272] on input "Yes" at bounding box center [188, 271] width 6 height 6
radio input "true"
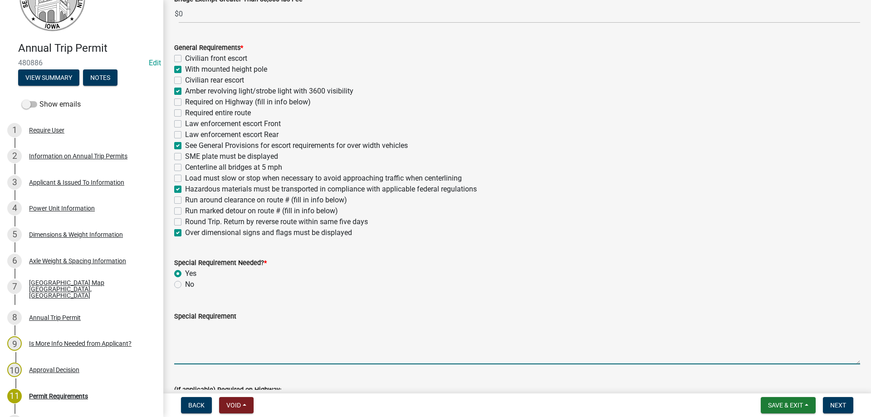
click at [223, 336] on textarea "Special Requirement" at bounding box center [517, 343] width 686 height 43
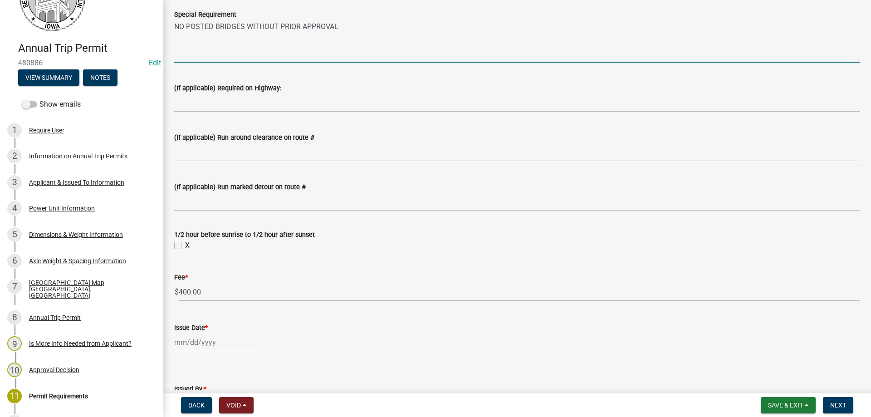
scroll to position [590, 0]
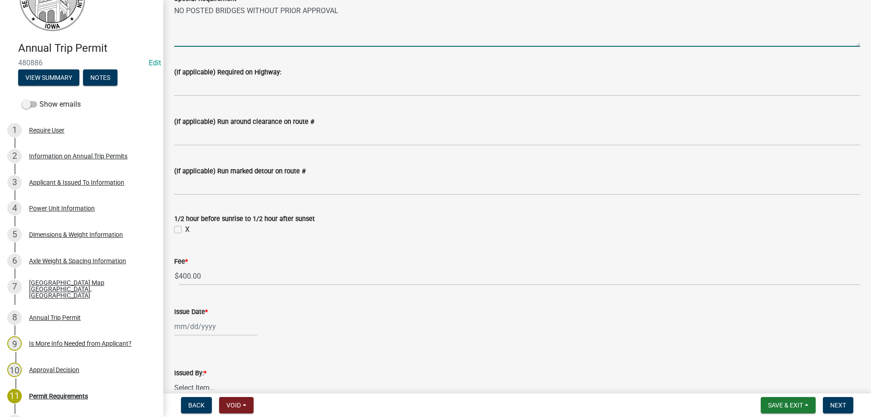
type textarea "NO POSTED BRIDGES WITHOUT PRIOR APPROVAL"
click at [185, 230] on label "X" at bounding box center [187, 229] width 5 height 11
click at [185, 230] on input "X" at bounding box center [188, 227] width 6 height 6
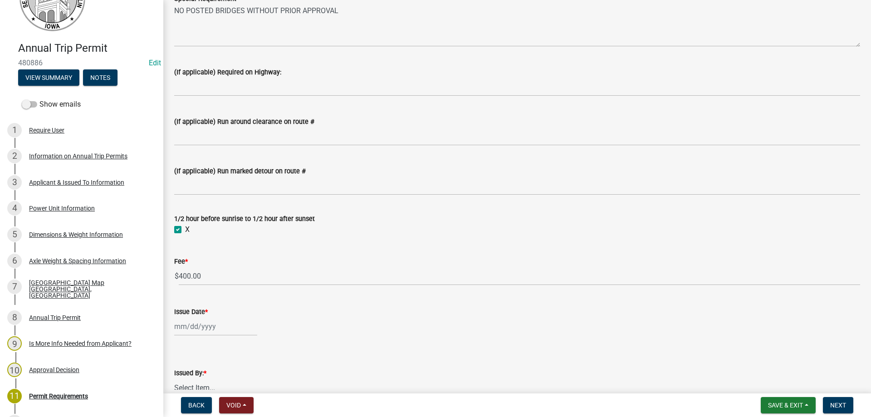
checkbox input "true"
click at [180, 329] on div at bounding box center [215, 326] width 83 height 19
select select "9"
select select "2025"
click at [242, 261] on div "19" at bounding box center [241, 263] width 15 height 15
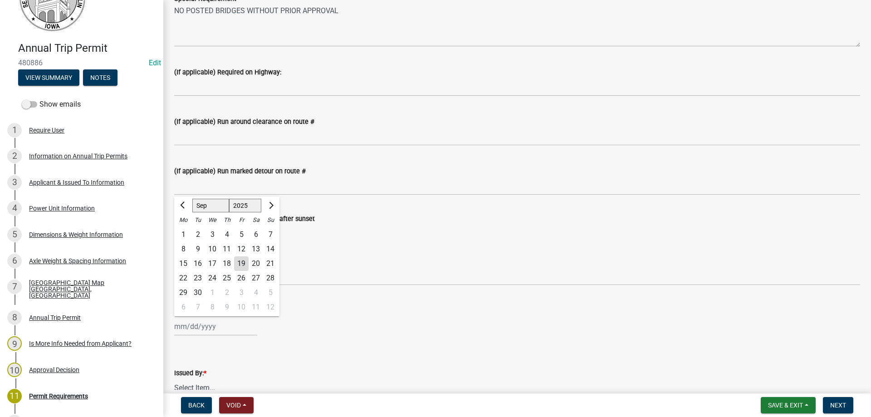
type input "09/19/2025"
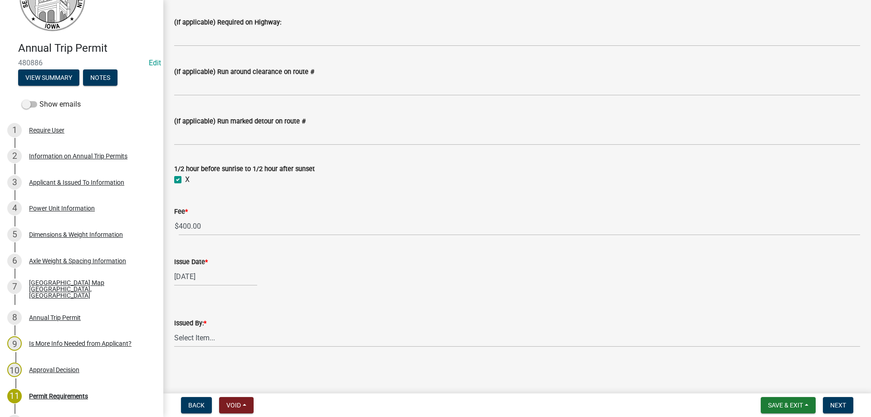
scroll to position [641, 0]
click at [191, 340] on select "Select Item... Jeff Baltes Layne Walvatne Susan Shier John Waddingham" at bounding box center [517, 337] width 686 height 19
click at [174, 328] on select "Select Item... Jeff Baltes Layne Walvatne Susan Shier John Waddingham" at bounding box center [517, 337] width 686 height 19
select select "a0bd127d-0fcb-4576-a0c1-501081a6a226"
click at [834, 401] on button "Next" at bounding box center [838, 405] width 30 height 16
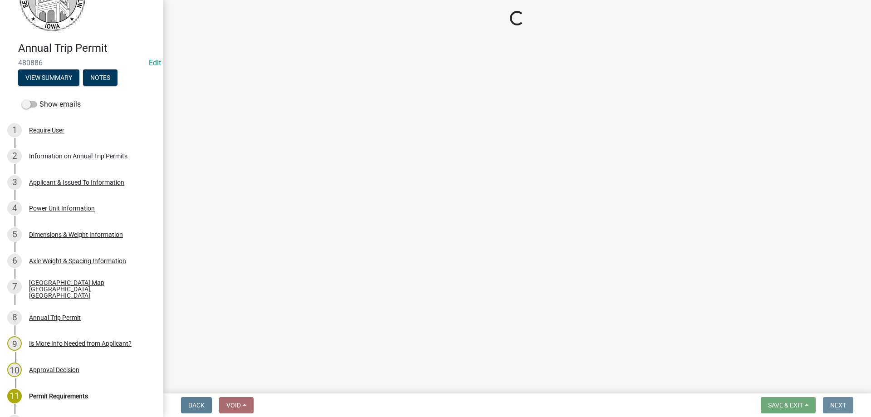
scroll to position [0, 0]
select select "3: 3"
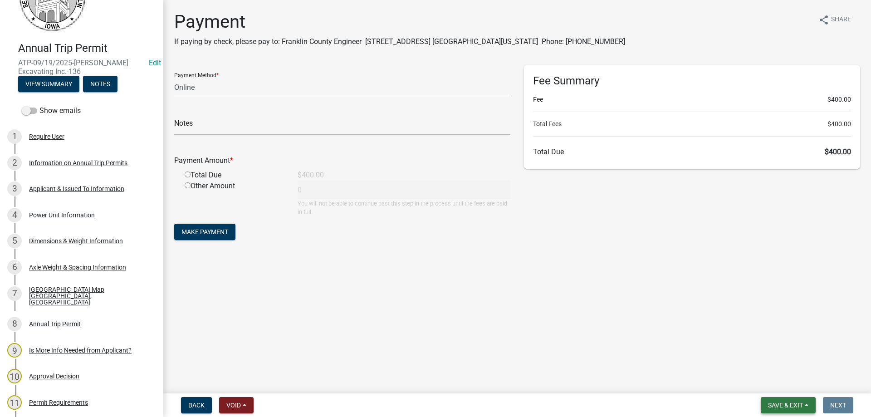
click at [785, 403] on span "Save & Exit" at bounding box center [785, 405] width 35 height 7
click at [767, 384] on button "Save & Exit" at bounding box center [779, 382] width 73 height 22
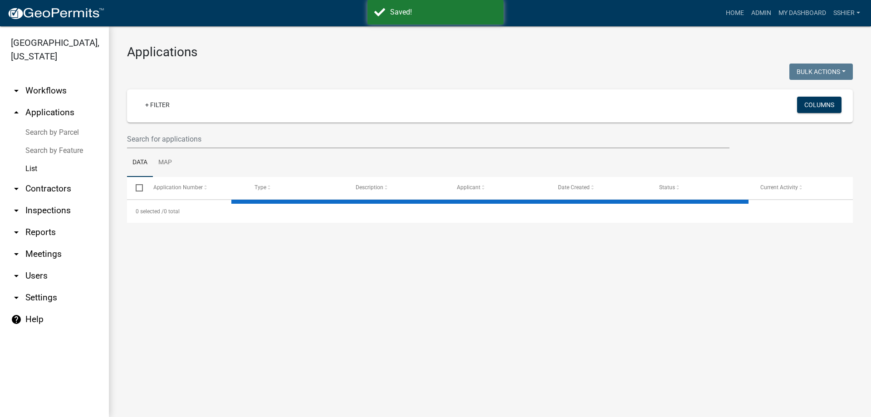
select select "3: 100"
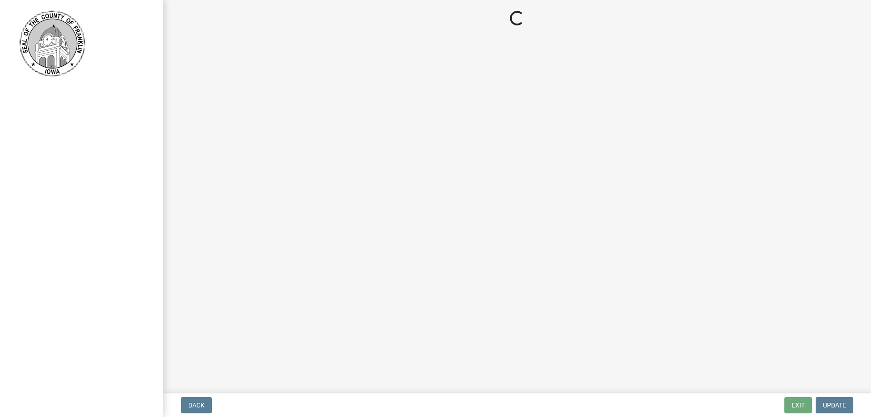
select select "3: 3"
